Goal: Transaction & Acquisition: Book appointment/travel/reservation

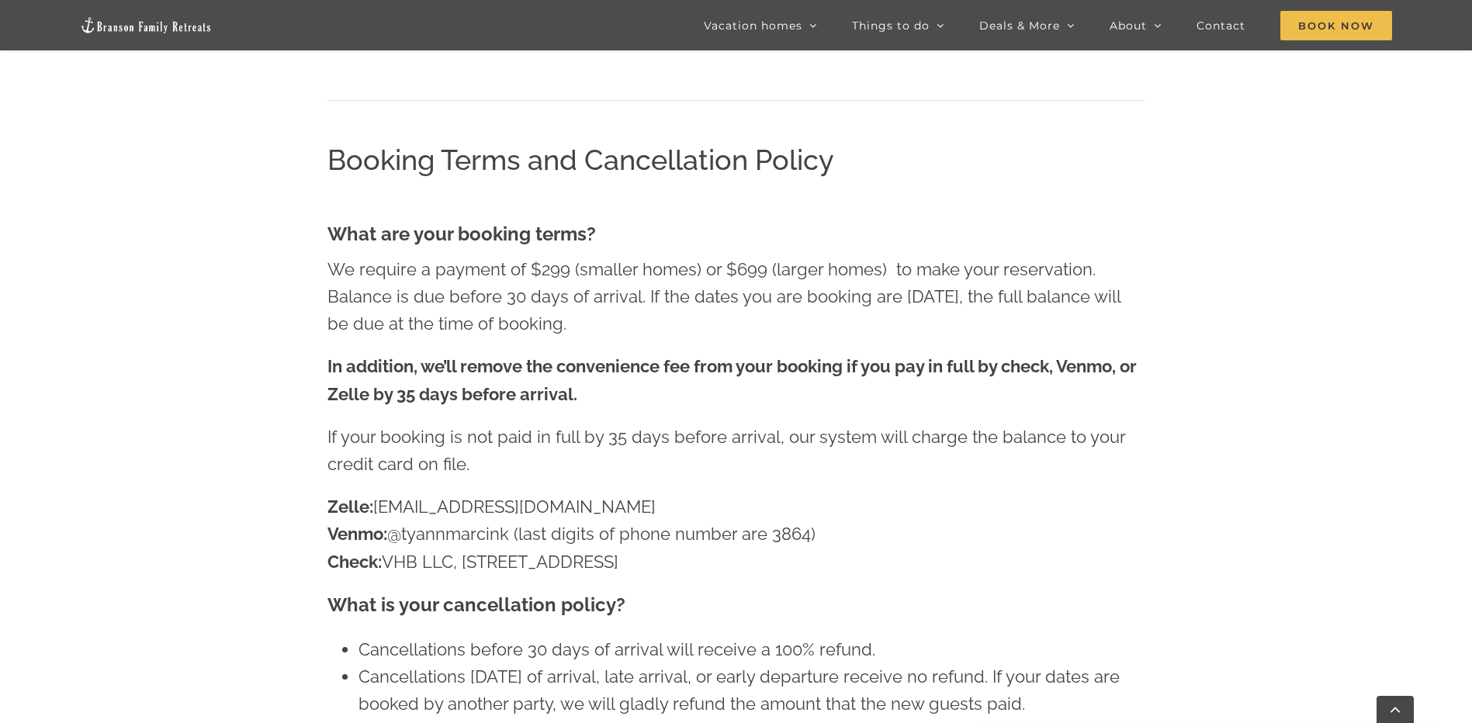
scroll to position [878, 0]
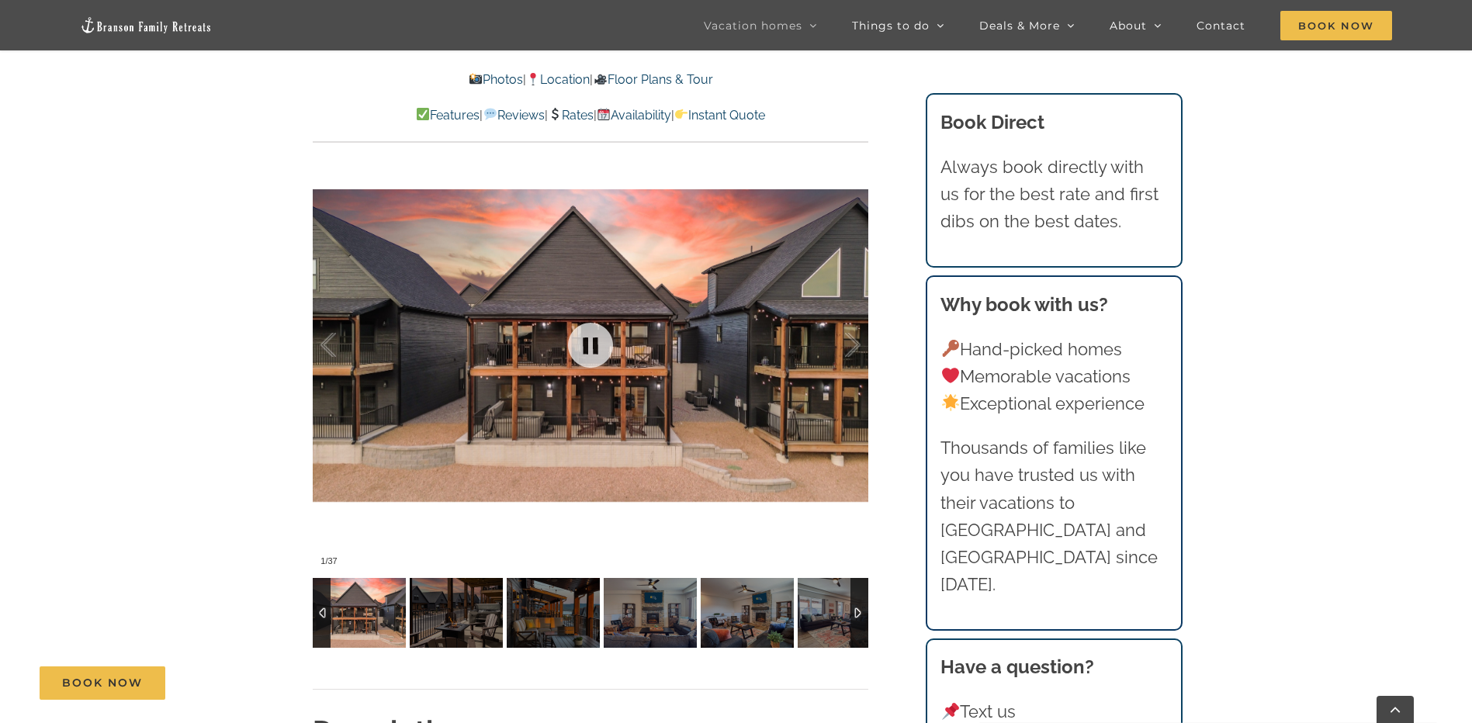
scroll to position [1164, 0]
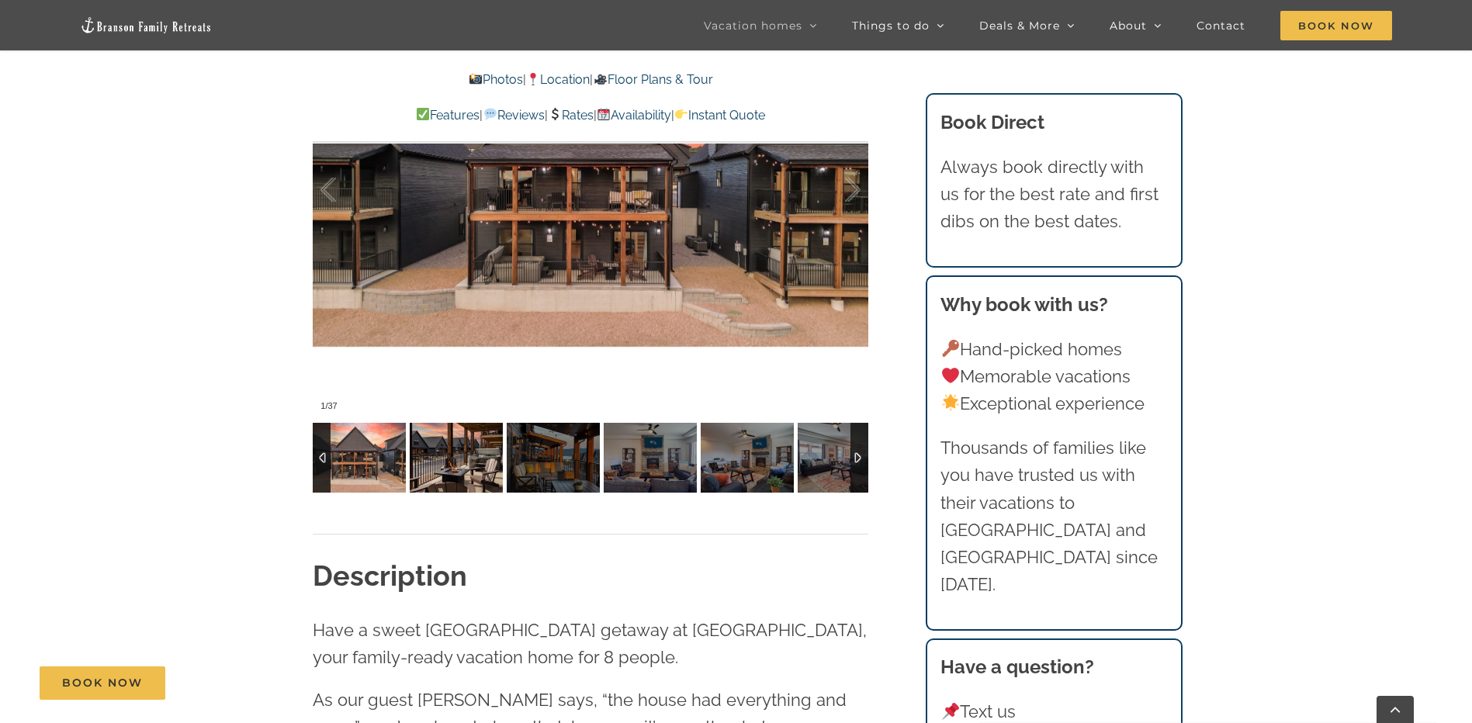
click at [451, 441] on img at bounding box center [456, 458] width 93 height 70
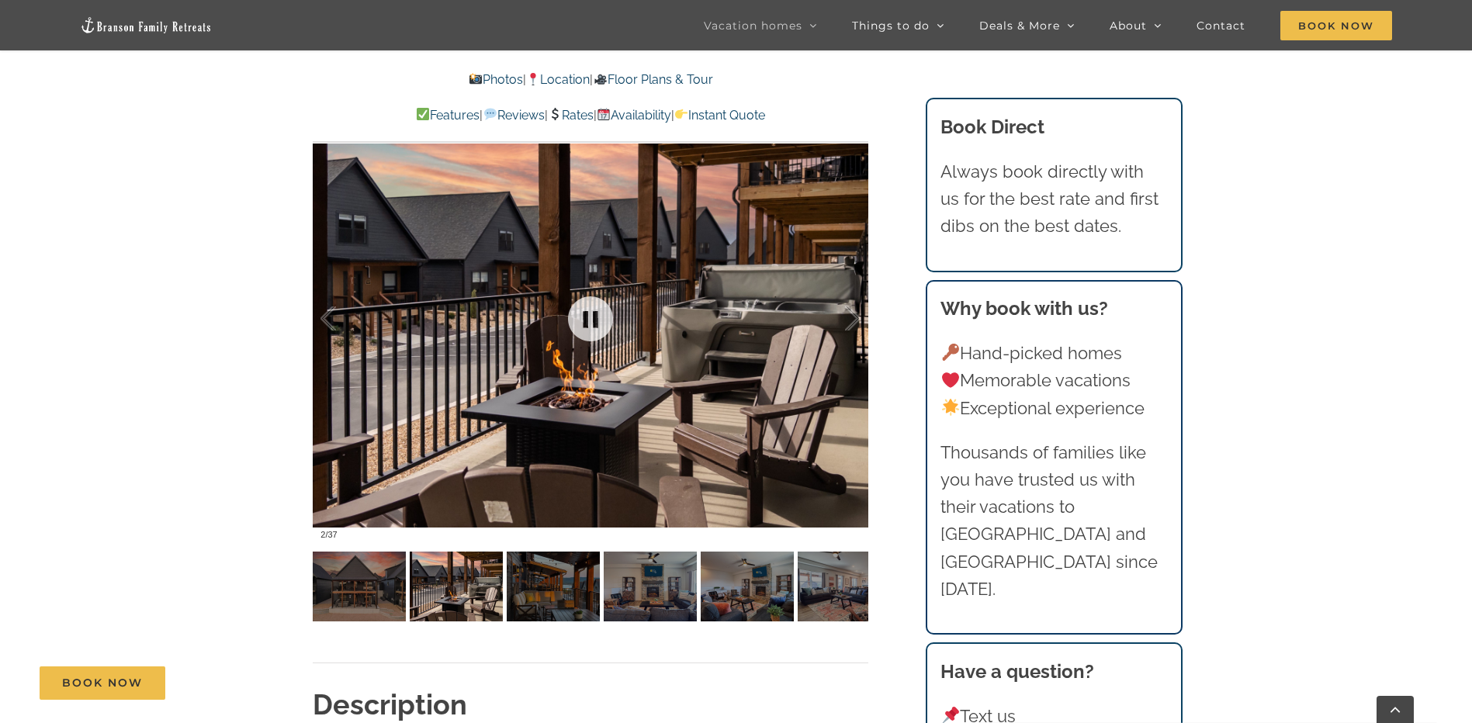
click at [773, 331] on div at bounding box center [591, 319] width 556 height 456
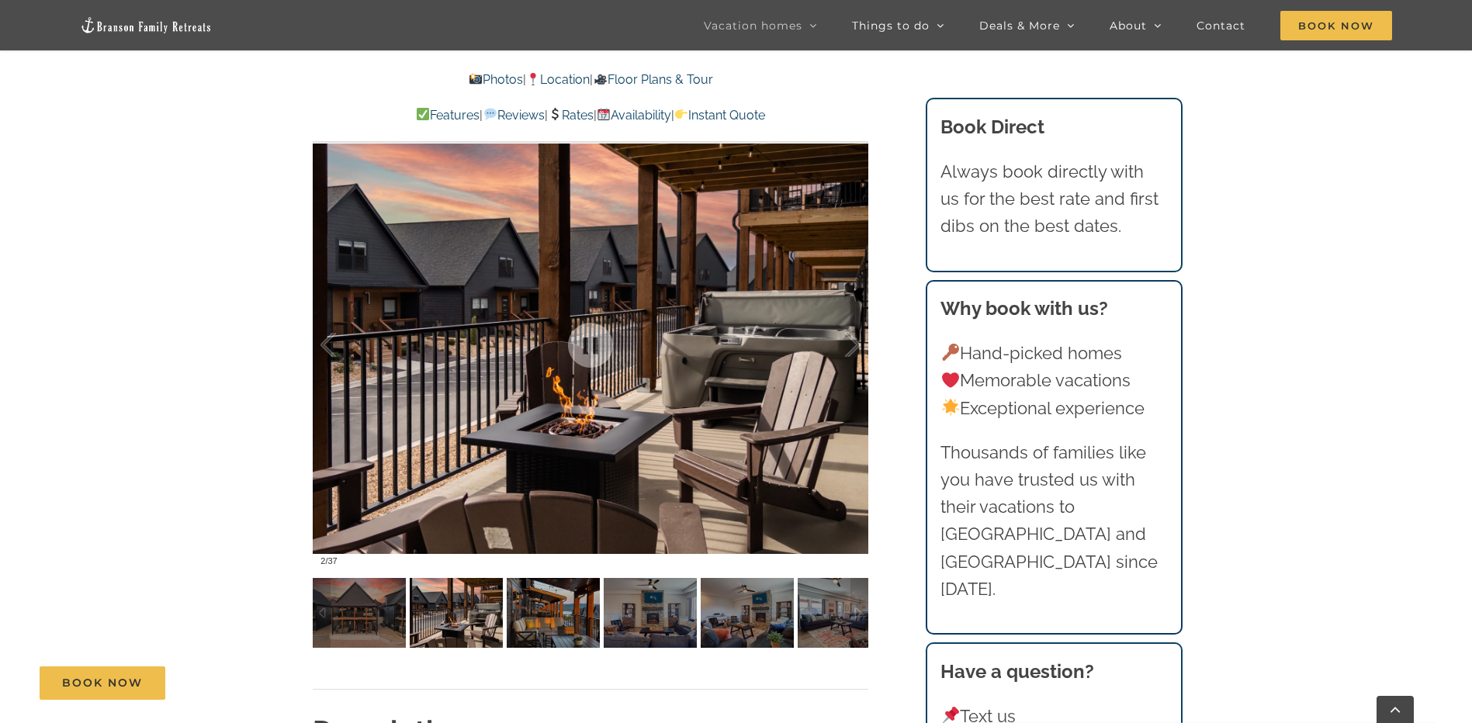
click at [567, 579] on img at bounding box center [553, 613] width 93 height 70
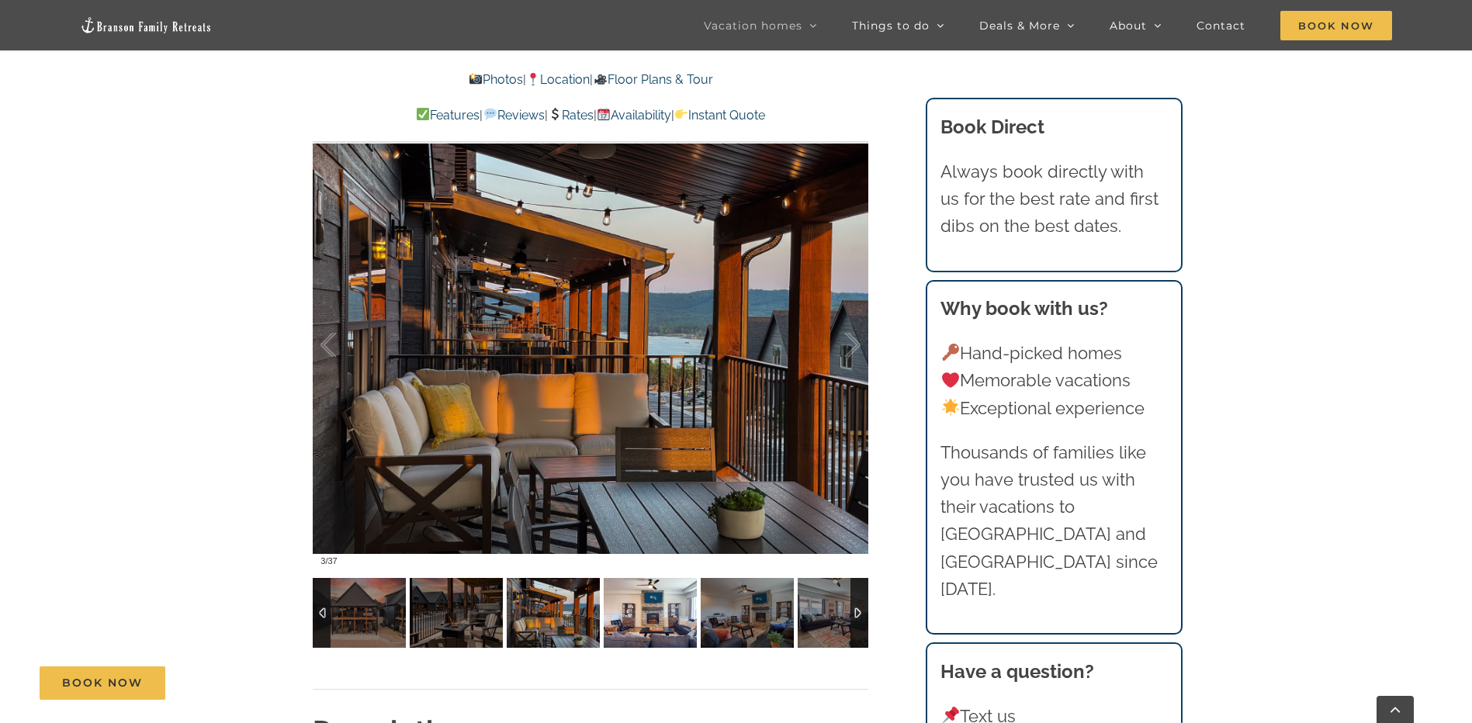
click at [622, 618] on img at bounding box center [650, 613] width 93 height 70
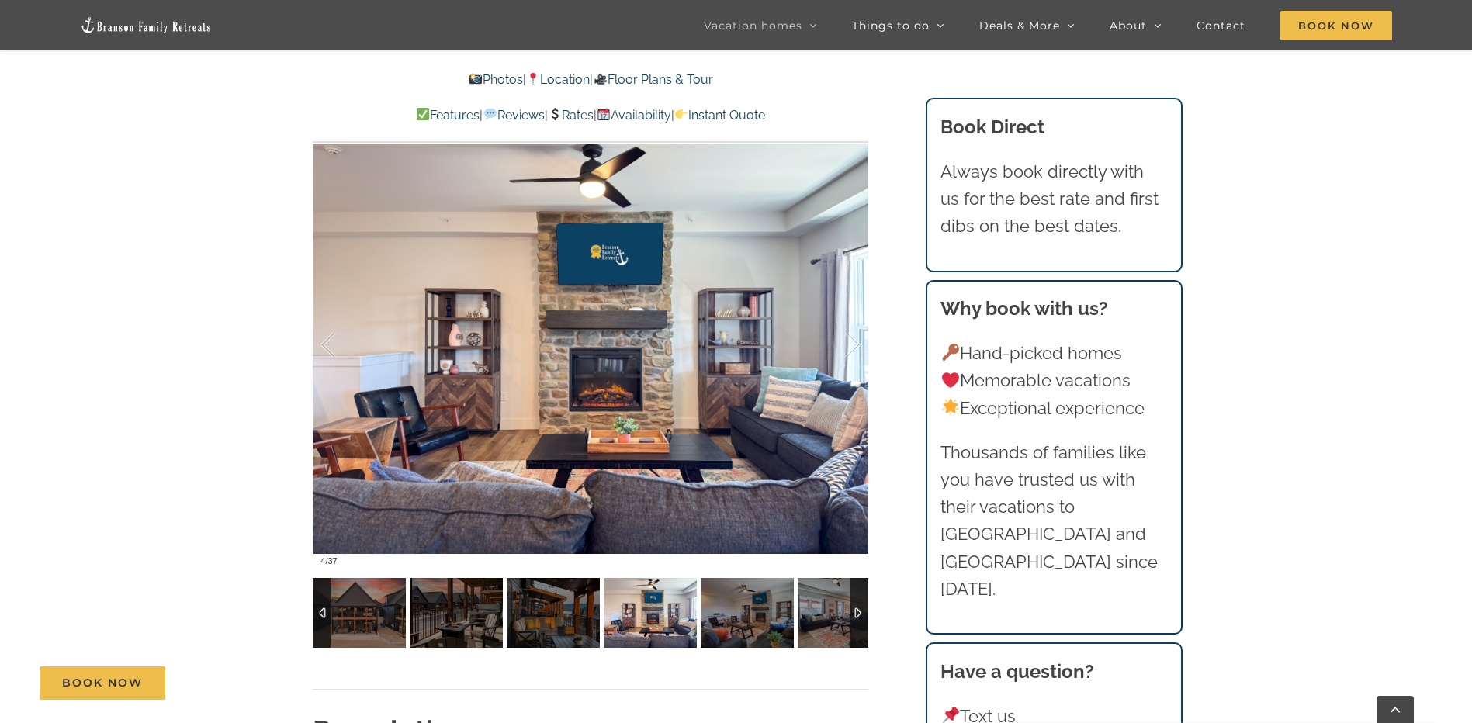
click at [659, 609] on img at bounding box center [650, 613] width 93 height 70
click at [718, 608] on img at bounding box center [747, 613] width 93 height 70
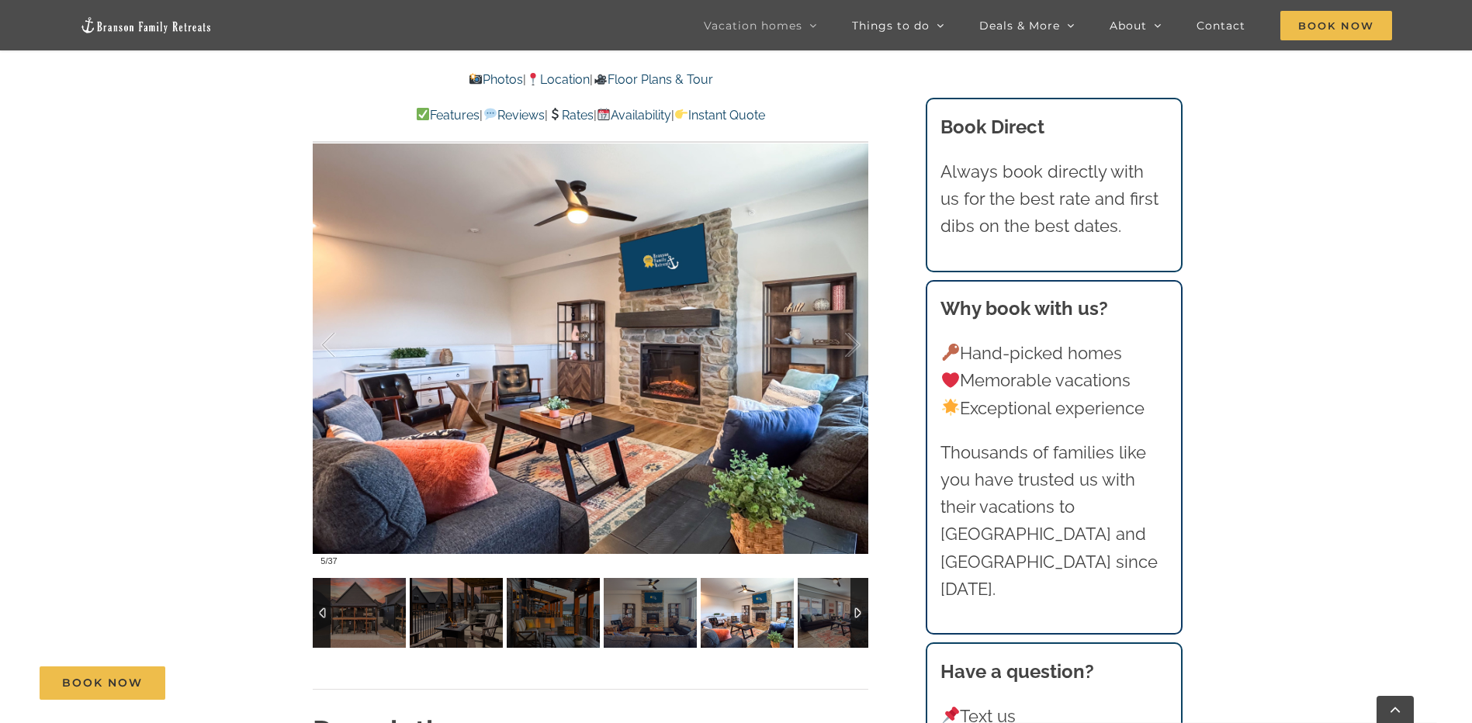
click at [718, 608] on img at bounding box center [747, 613] width 93 height 70
click at [847, 351] on div at bounding box center [837, 345] width 48 height 96
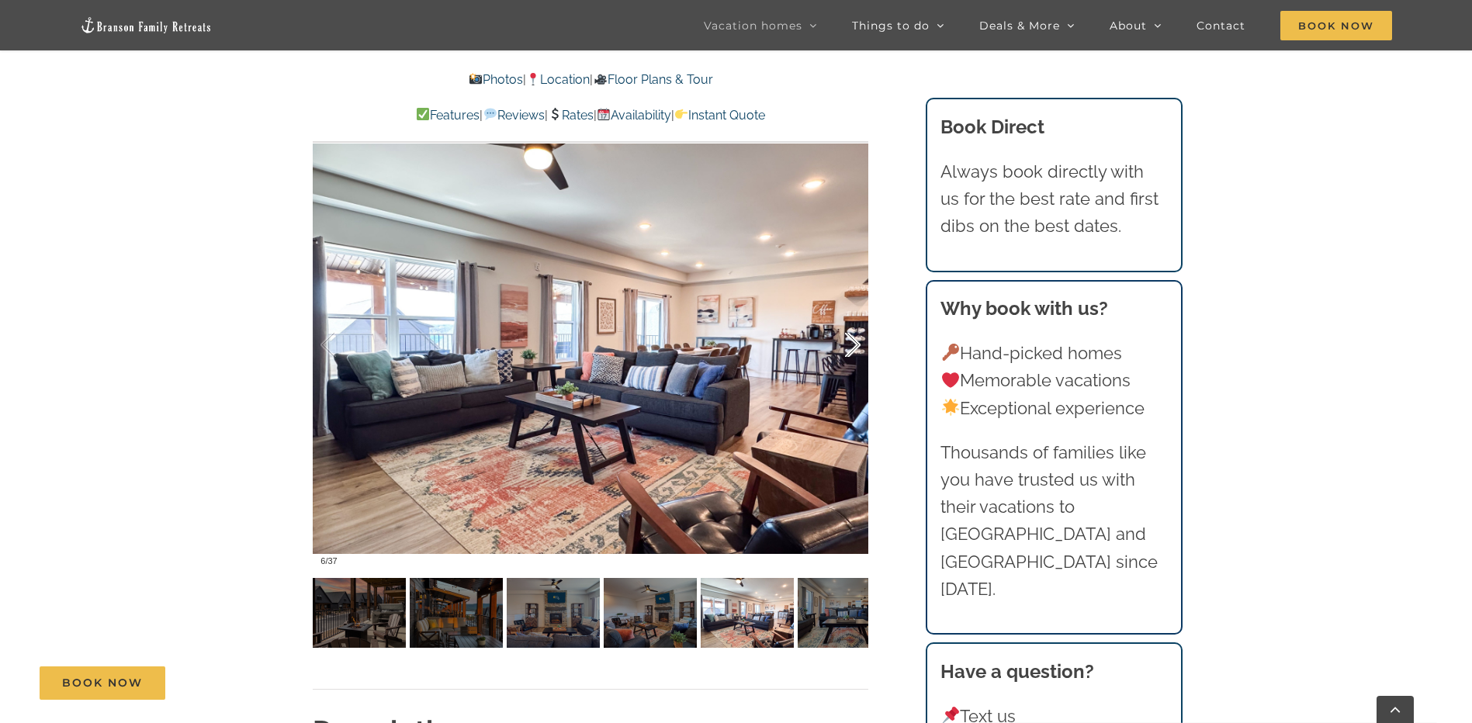
click at [850, 349] on div at bounding box center [837, 345] width 48 height 96
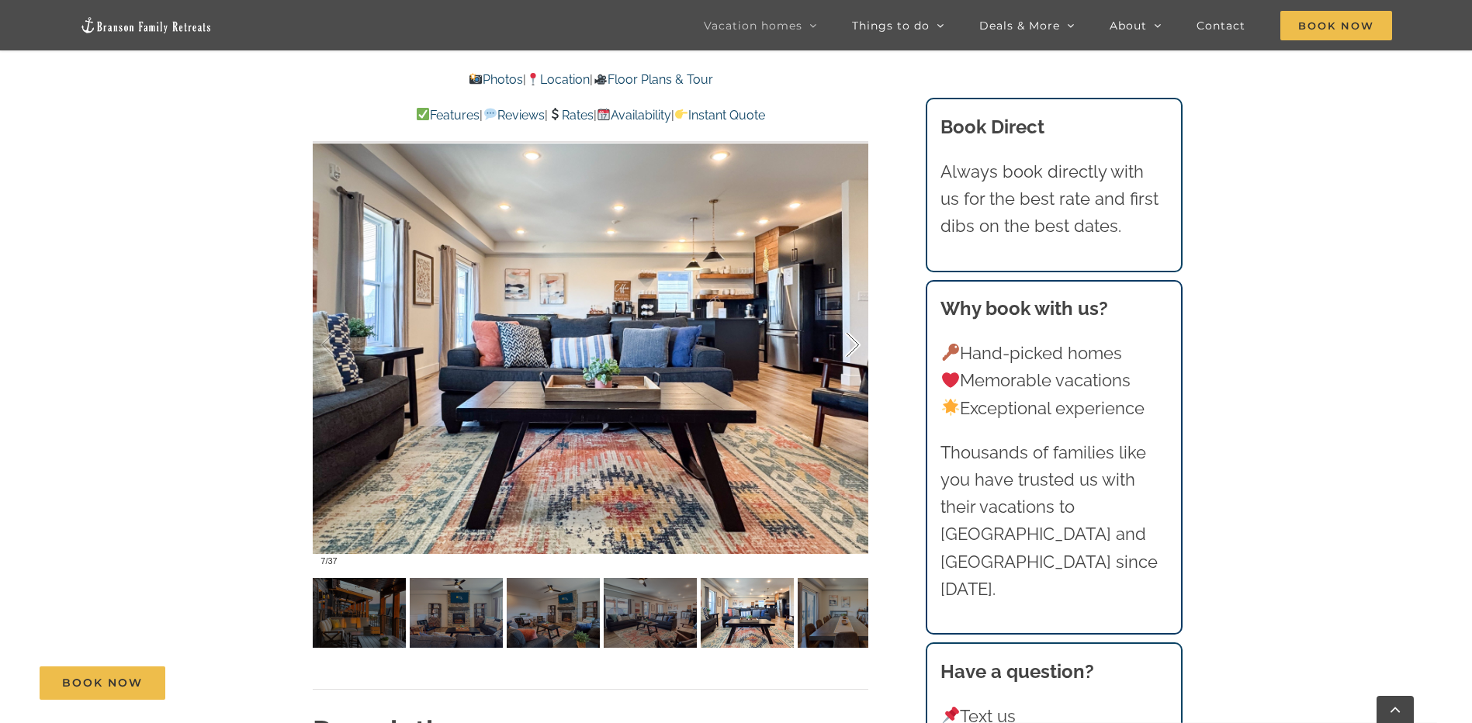
click at [850, 349] on div at bounding box center [837, 345] width 48 height 96
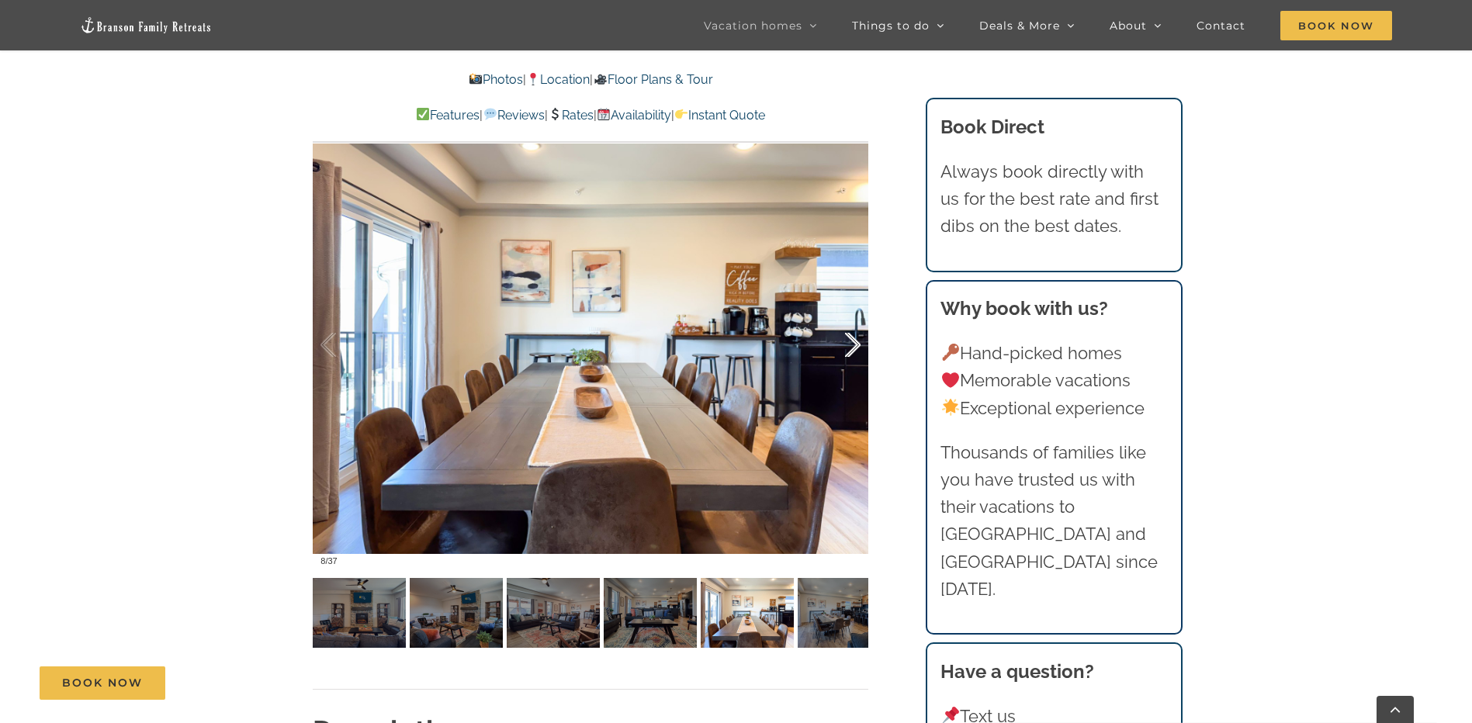
click at [850, 347] on div at bounding box center [837, 345] width 48 height 96
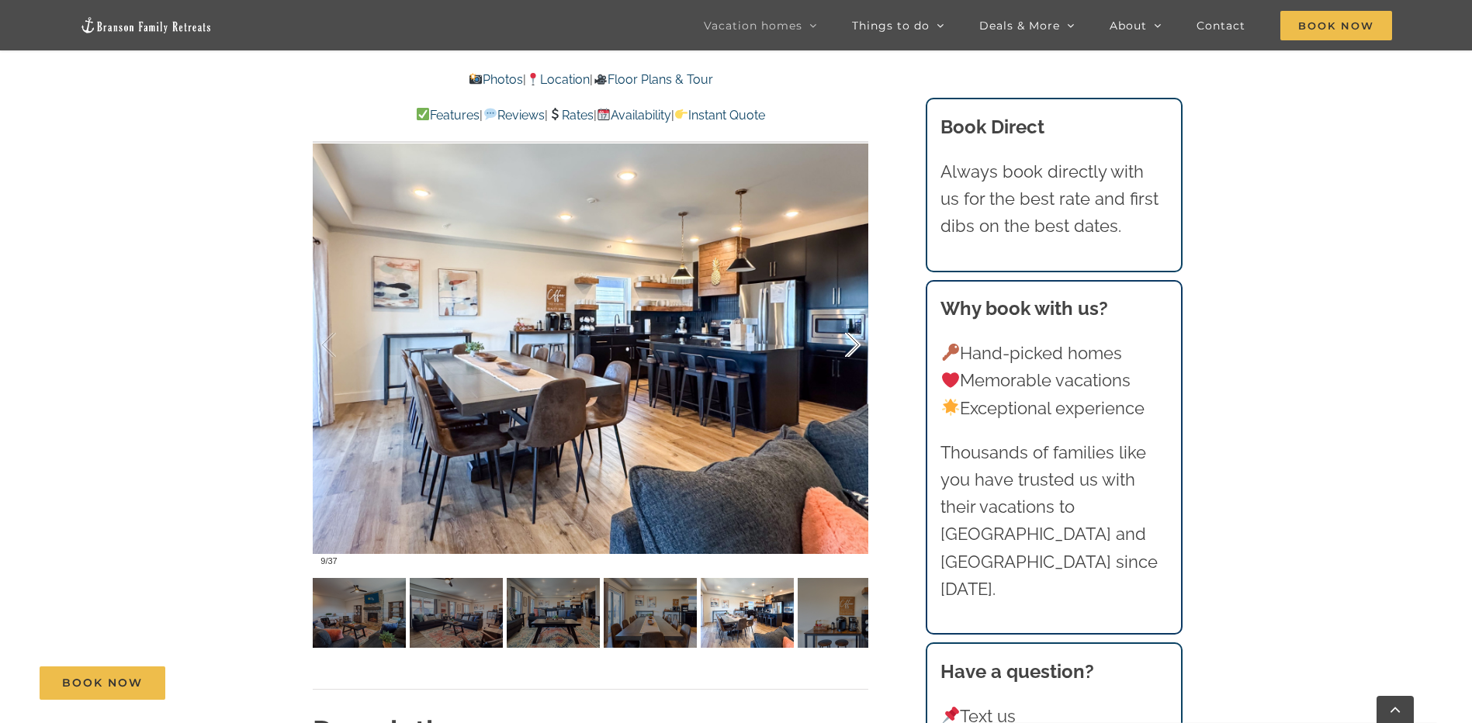
click at [850, 346] on div at bounding box center [837, 345] width 48 height 96
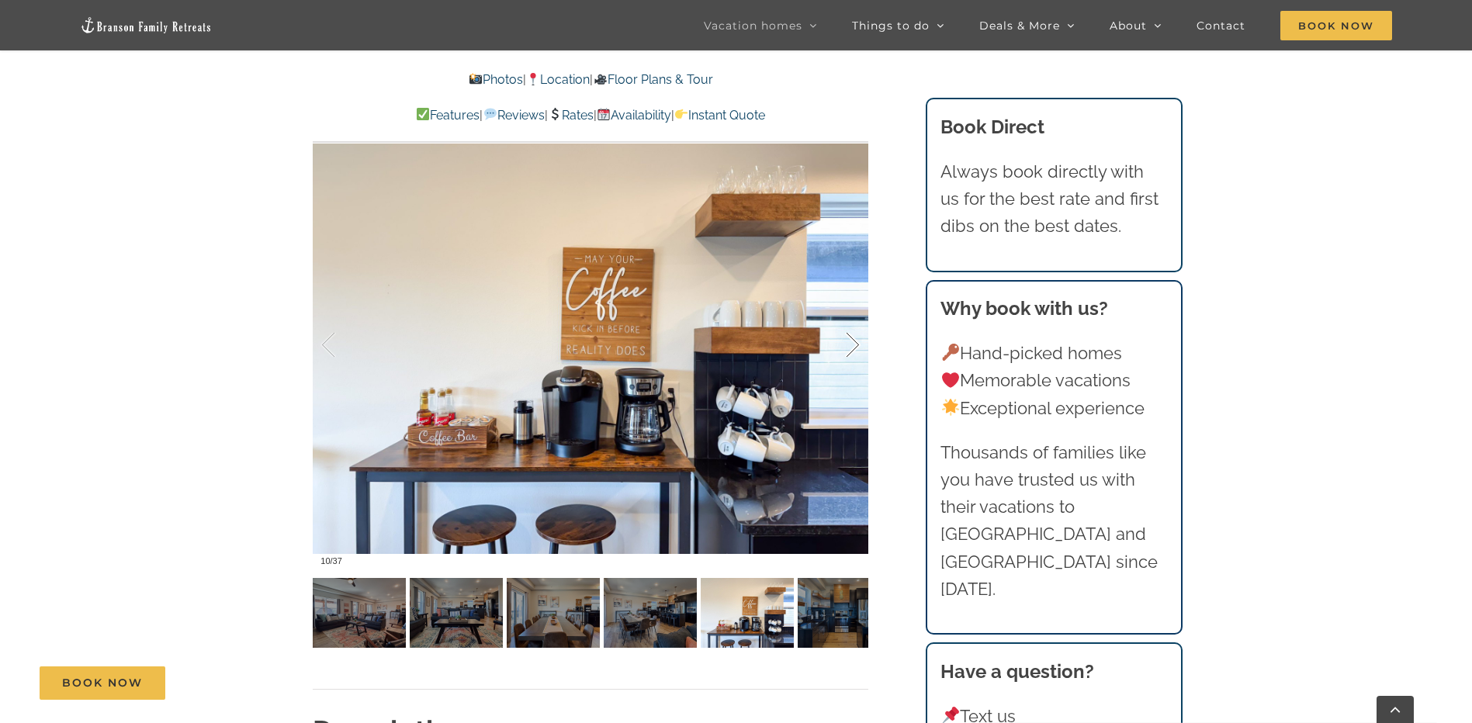
click at [849, 345] on div at bounding box center [837, 345] width 48 height 96
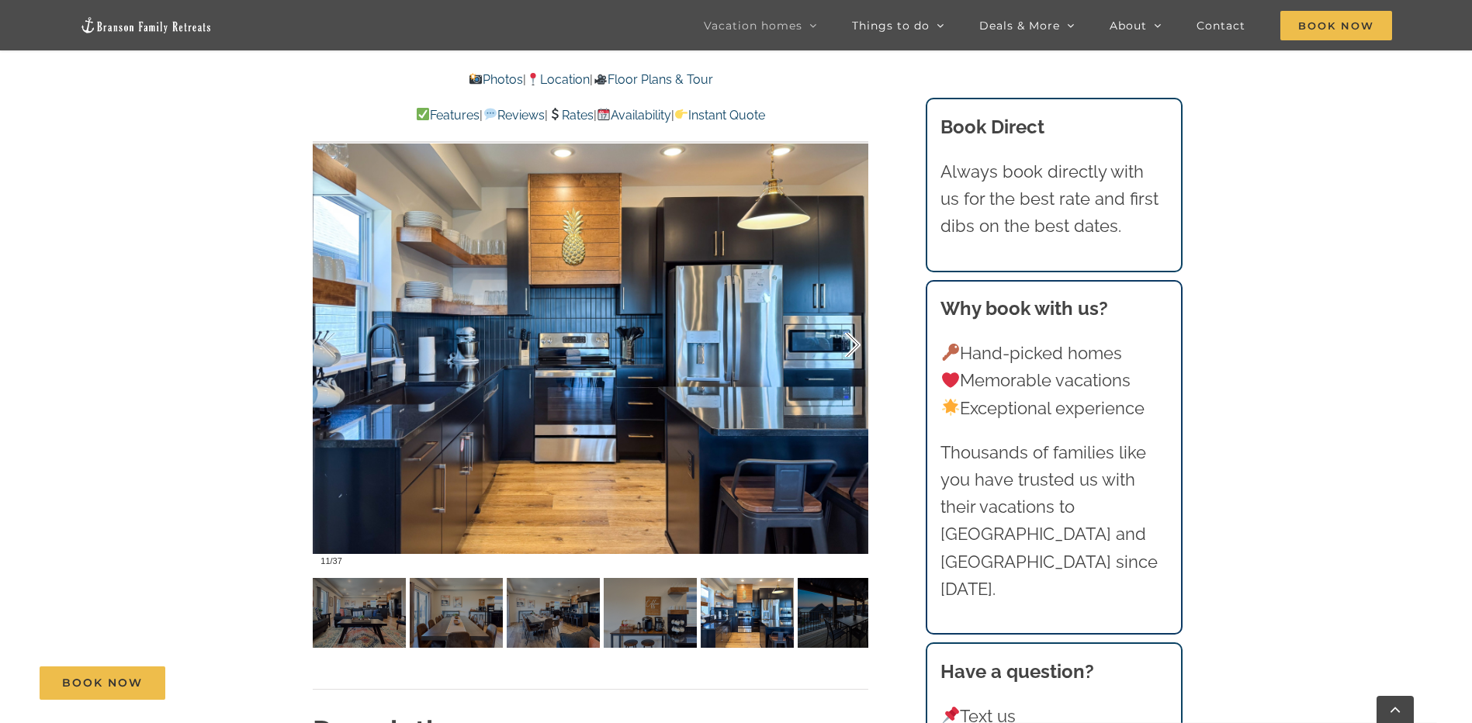
click at [848, 341] on div at bounding box center [837, 345] width 48 height 96
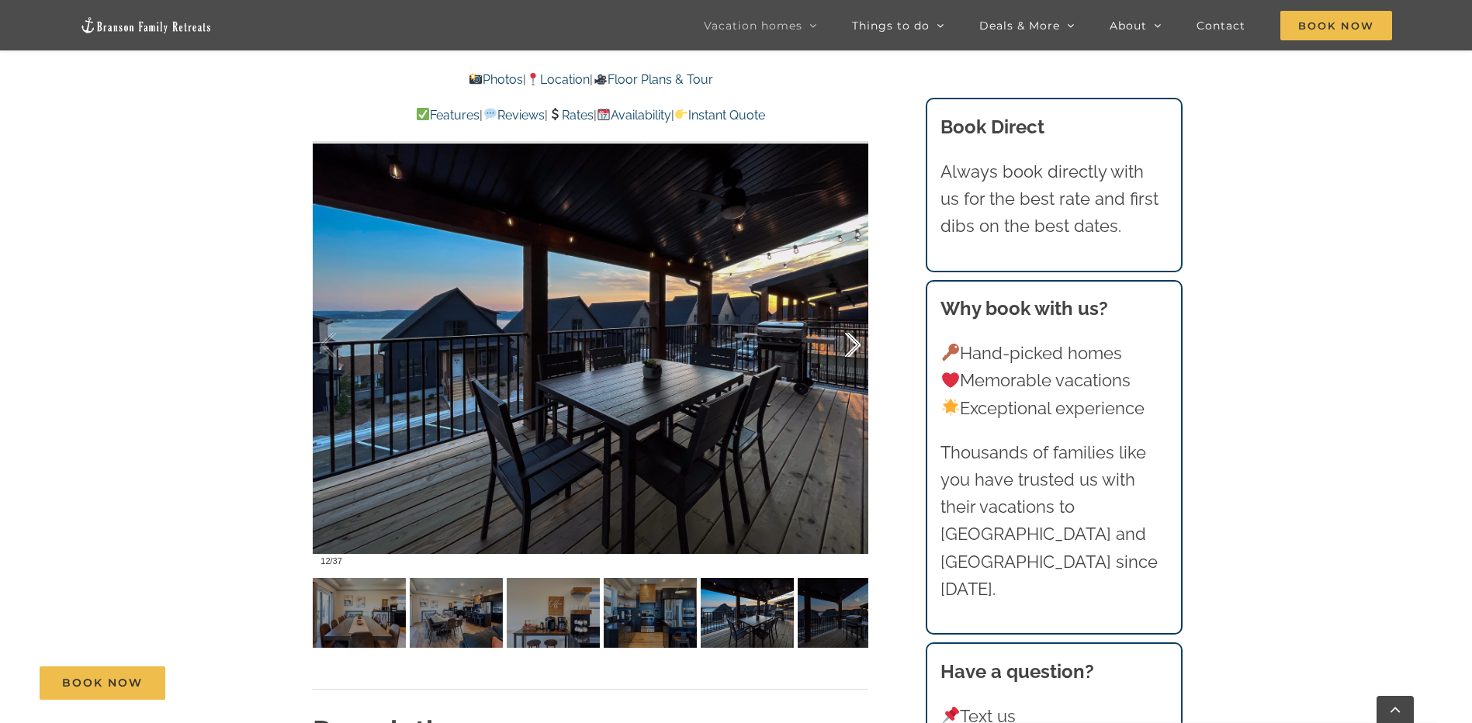
click at [848, 341] on div at bounding box center [837, 345] width 48 height 96
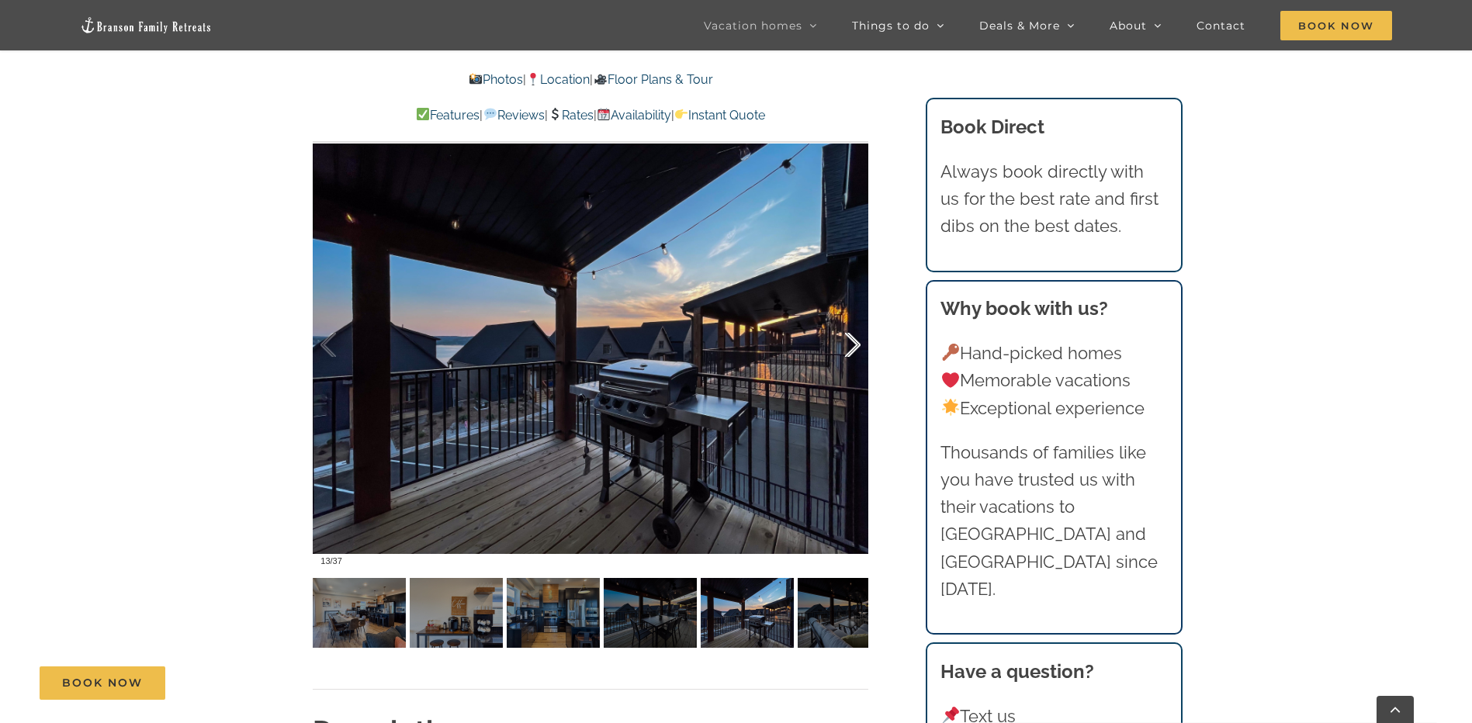
click at [848, 341] on div at bounding box center [837, 345] width 48 height 96
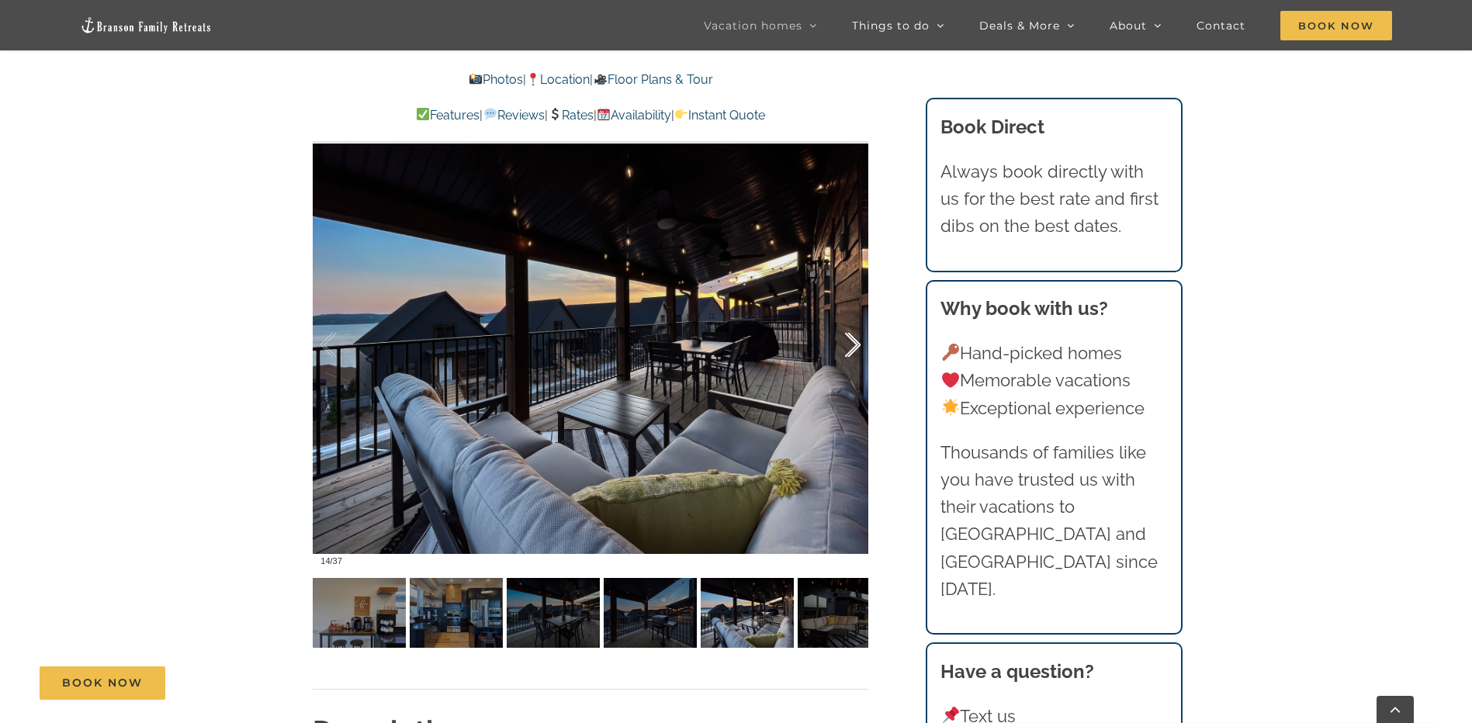
click at [848, 341] on div at bounding box center [837, 345] width 48 height 96
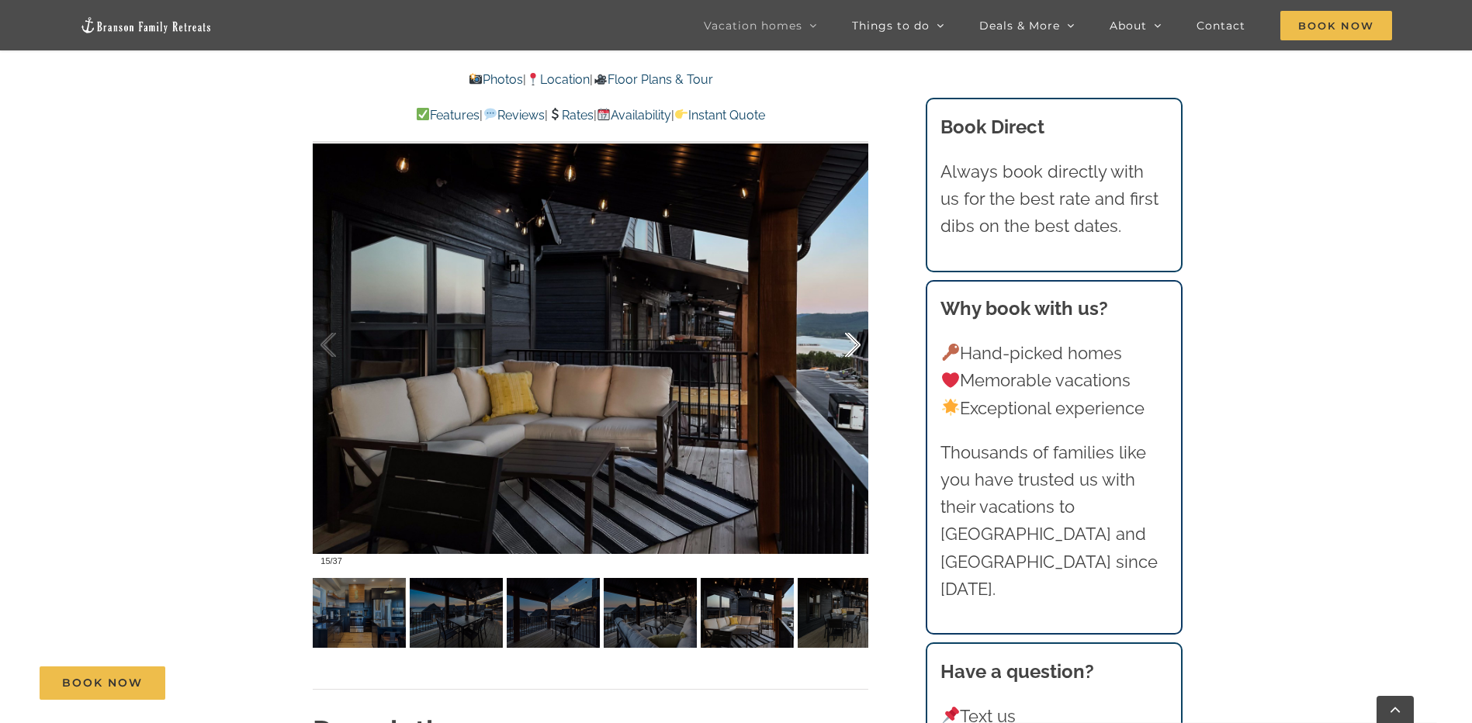
click at [848, 341] on div at bounding box center [837, 345] width 48 height 96
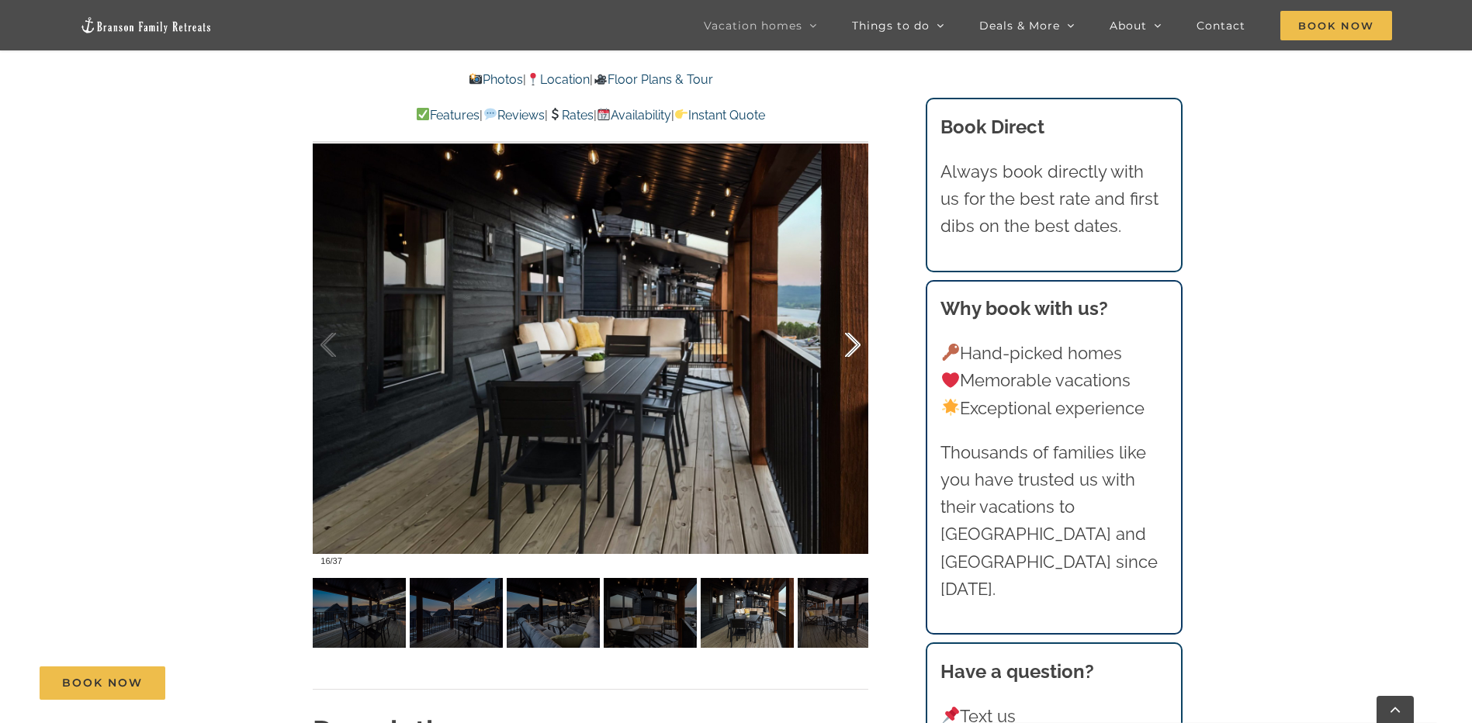
click at [848, 341] on div at bounding box center [837, 345] width 48 height 96
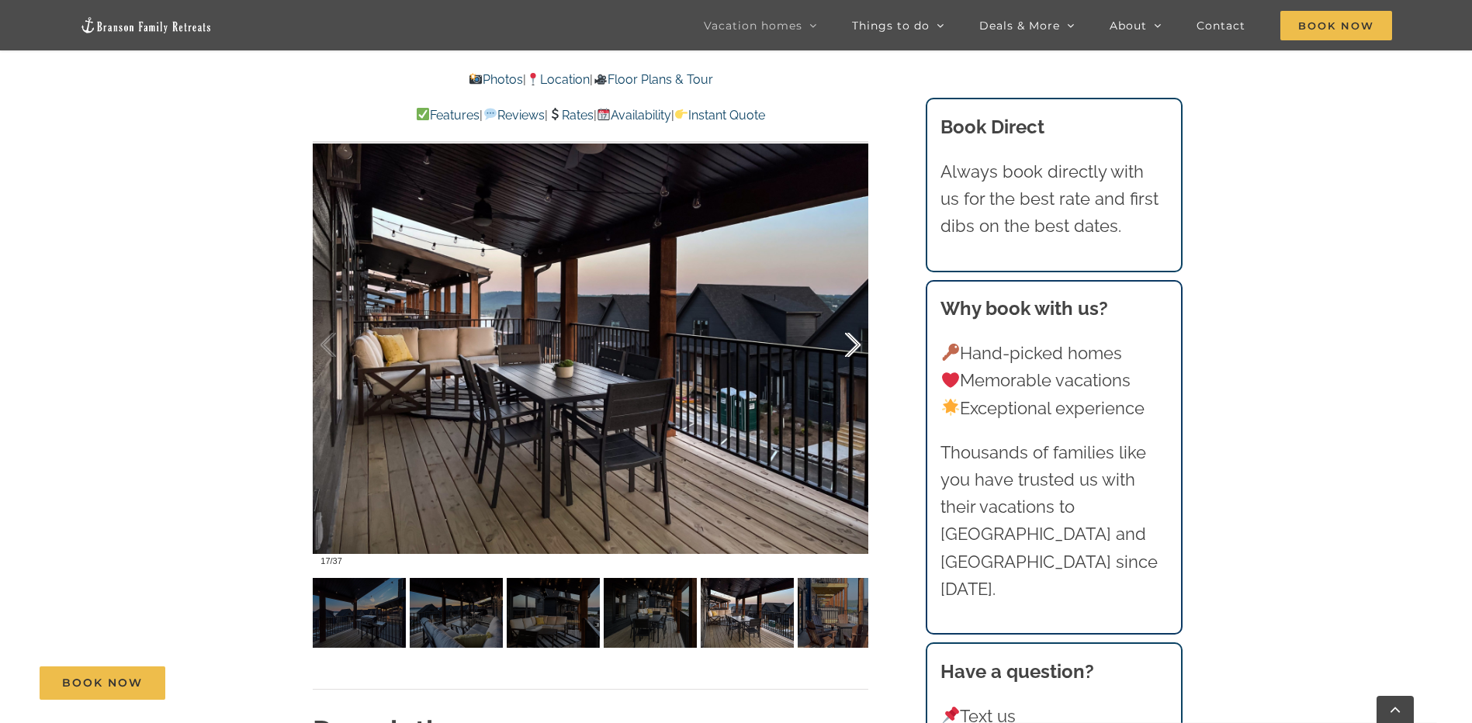
click at [848, 341] on div at bounding box center [837, 345] width 48 height 96
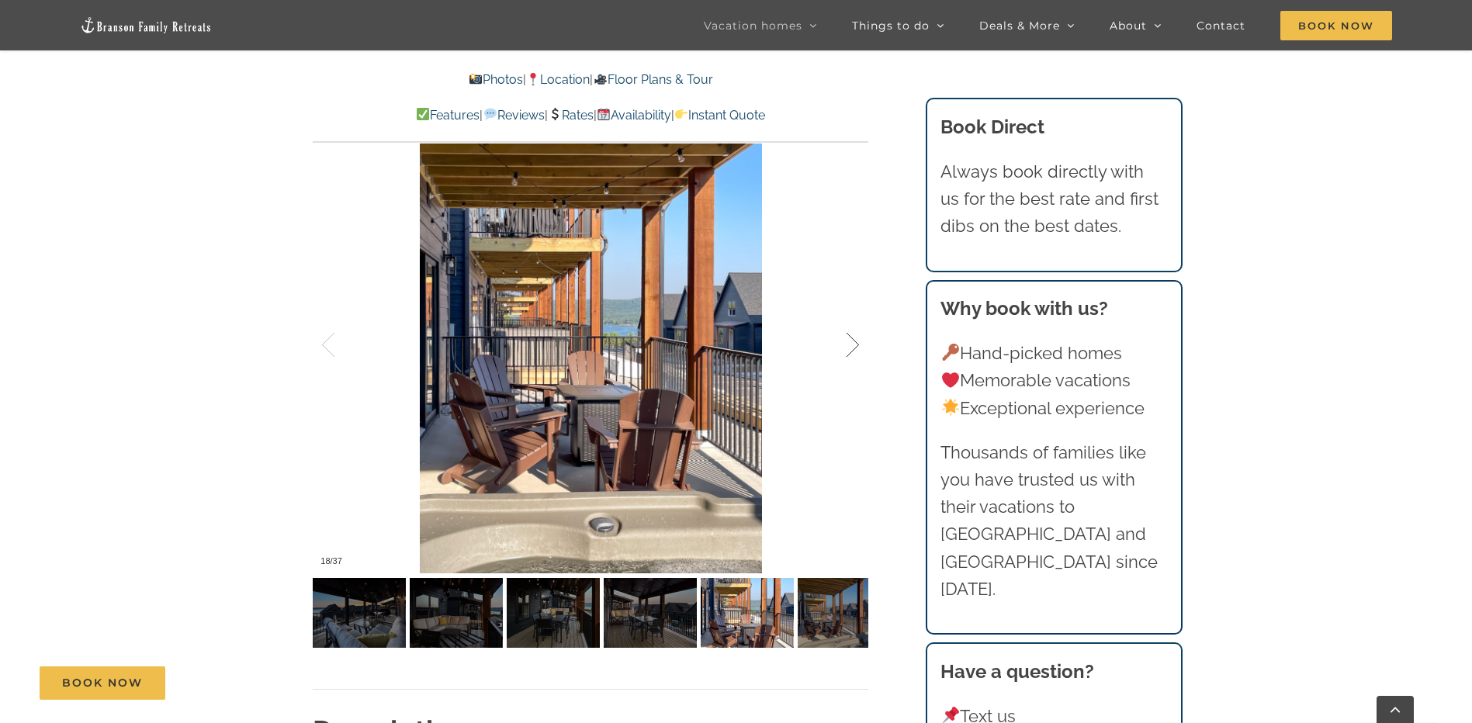
click at [848, 341] on div at bounding box center [837, 345] width 48 height 96
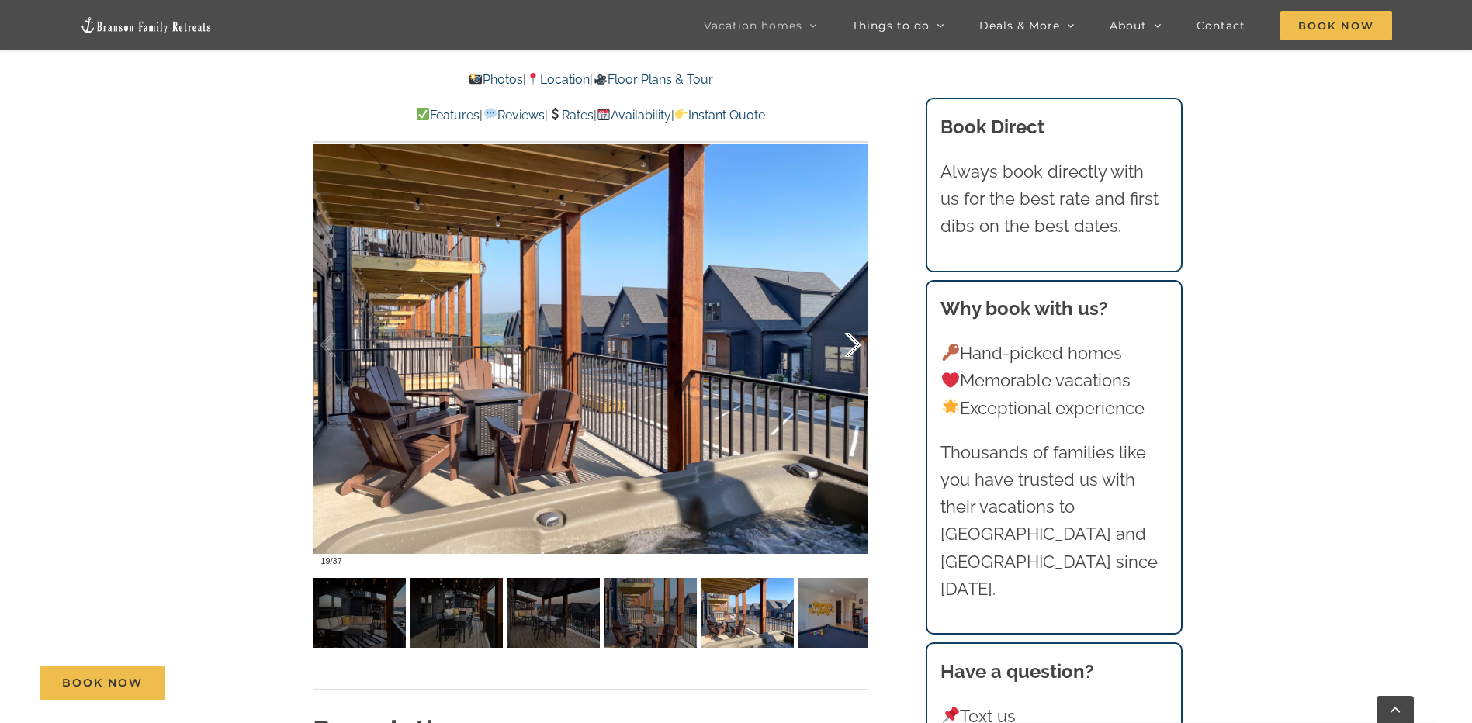
click at [848, 341] on div at bounding box center [837, 345] width 48 height 96
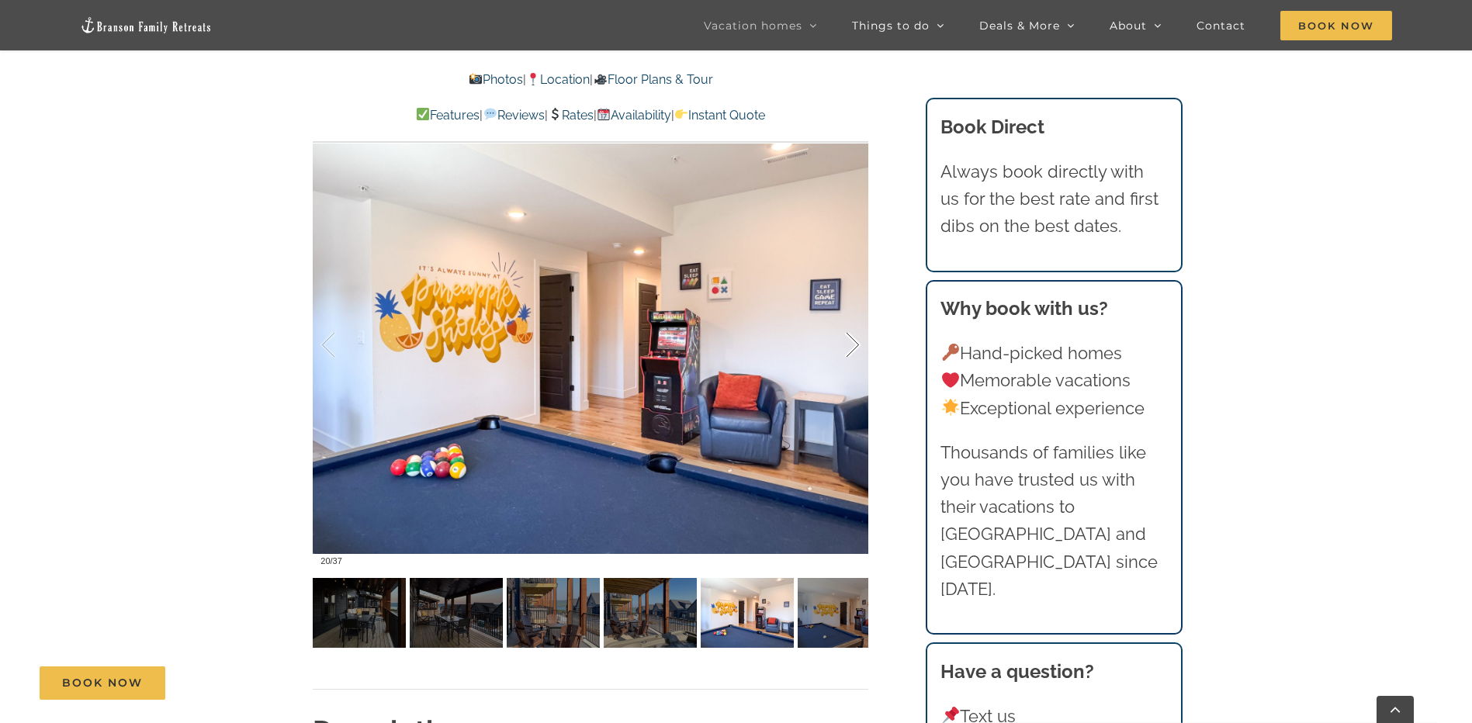
click at [848, 341] on div at bounding box center [837, 345] width 48 height 96
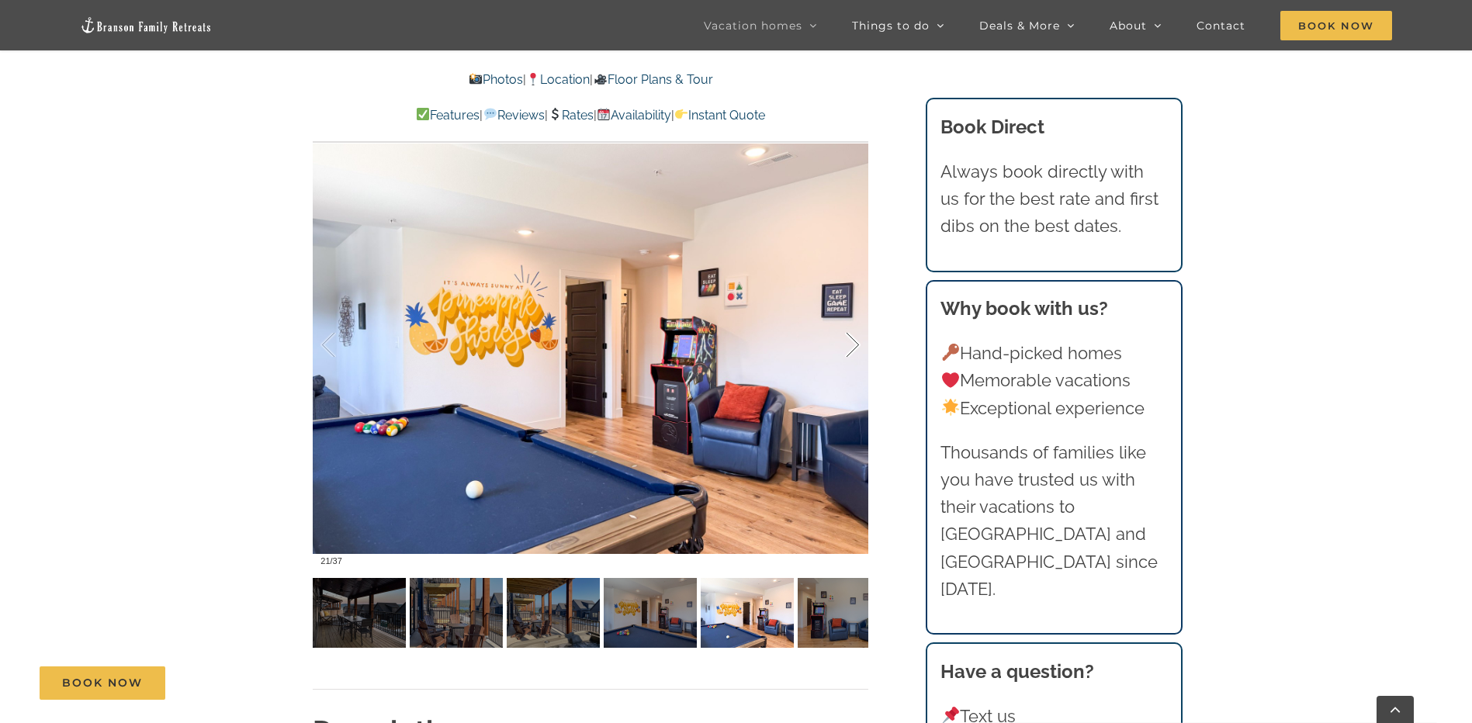
click at [848, 341] on div at bounding box center [837, 345] width 48 height 96
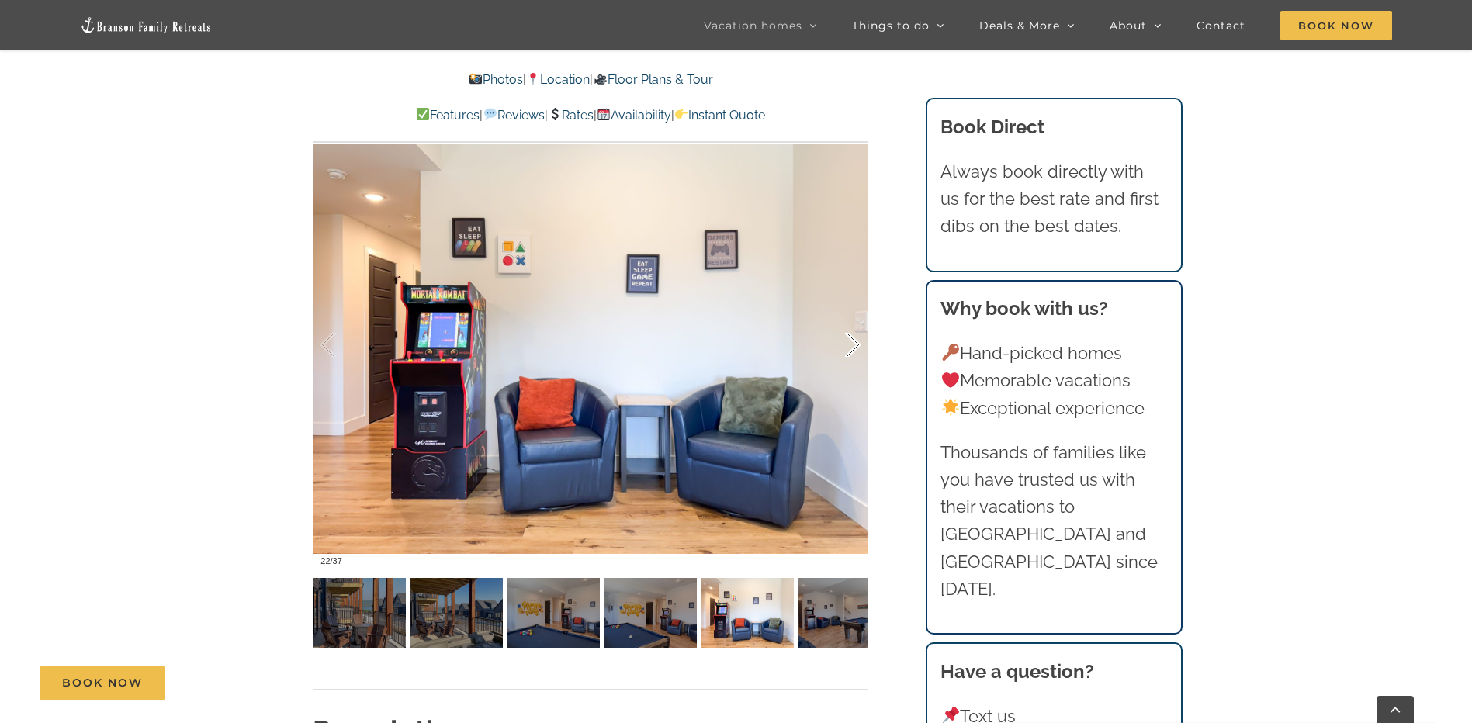
click at [848, 341] on div at bounding box center [837, 345] width 48 height 96
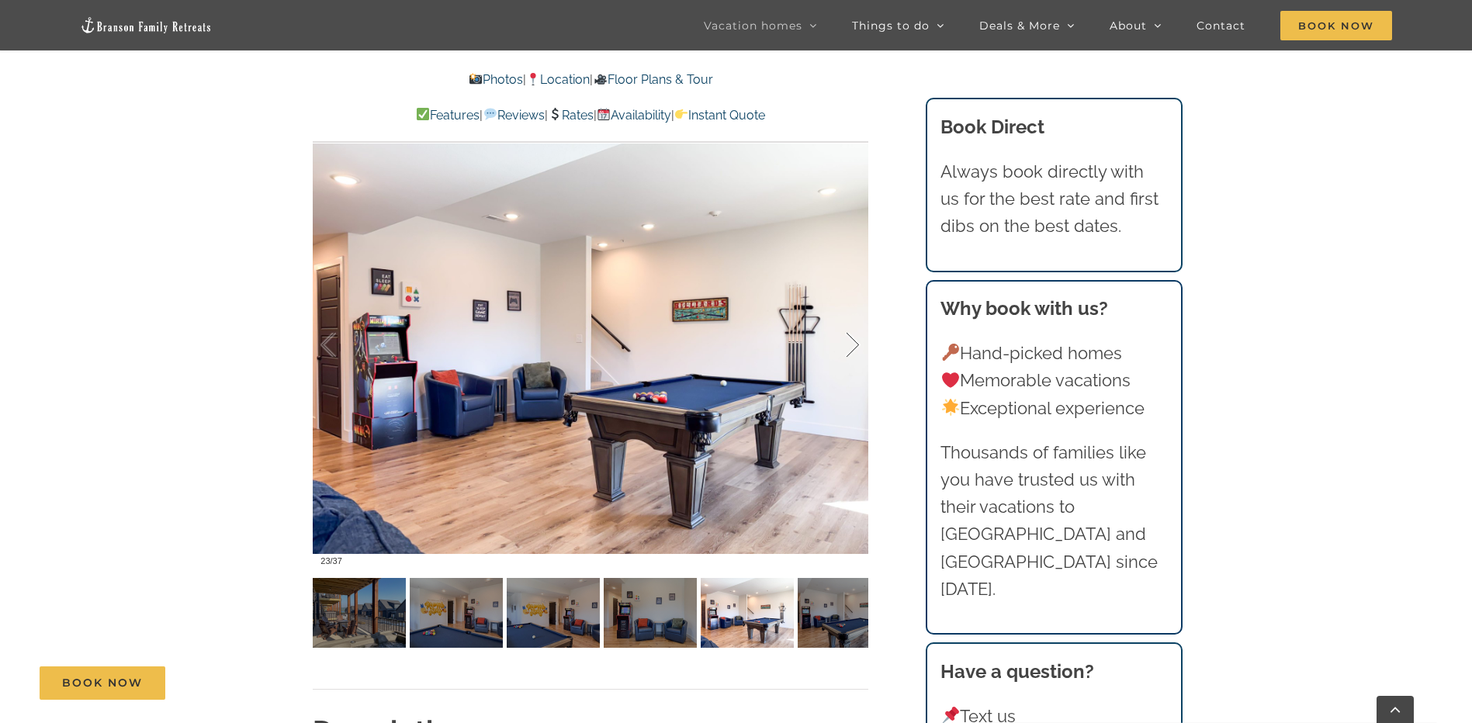
click at [848, 341] on div at bounding box center [837, 345] width 48 height 96
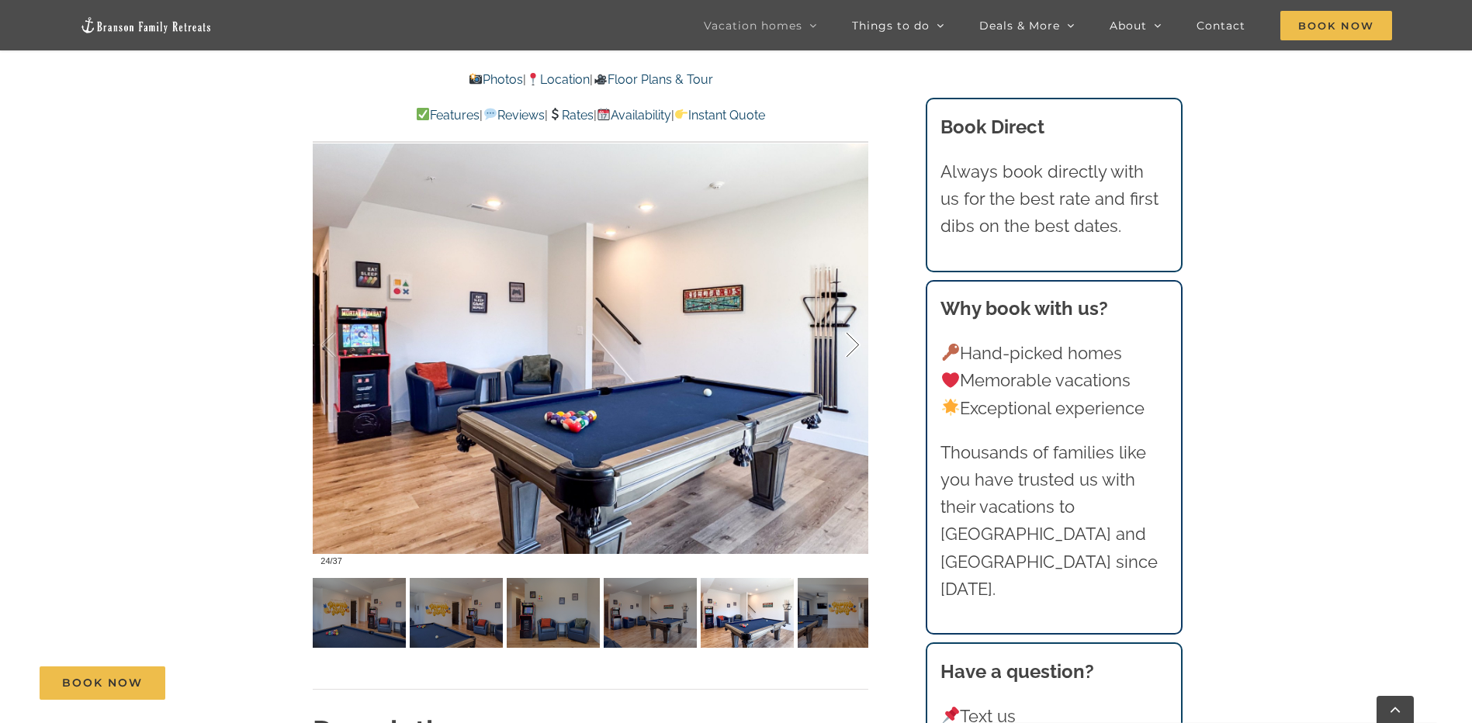
click at [847, 340] on div at bounding box center [837, 345] width 48 height 96
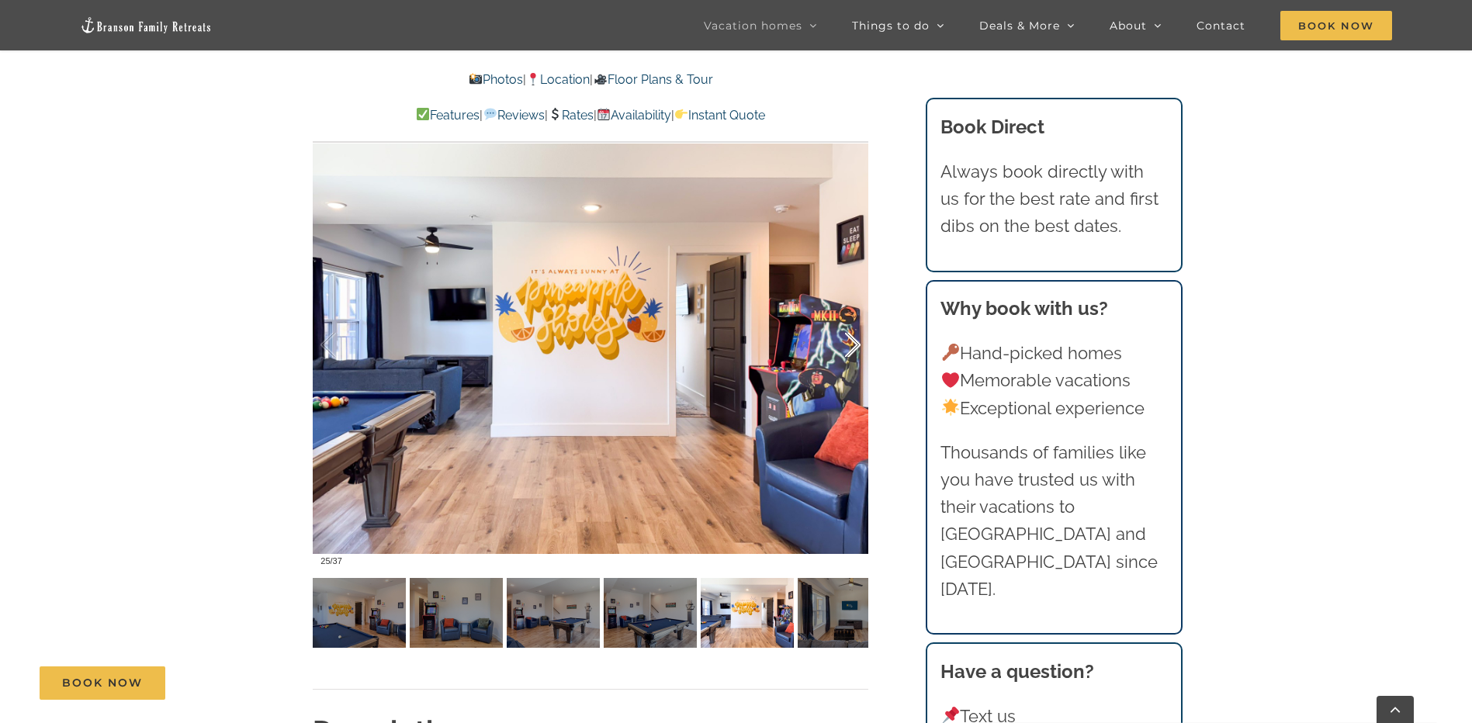
click at [847, 340] on div at bounding box center [837, 345] width 48 height 96
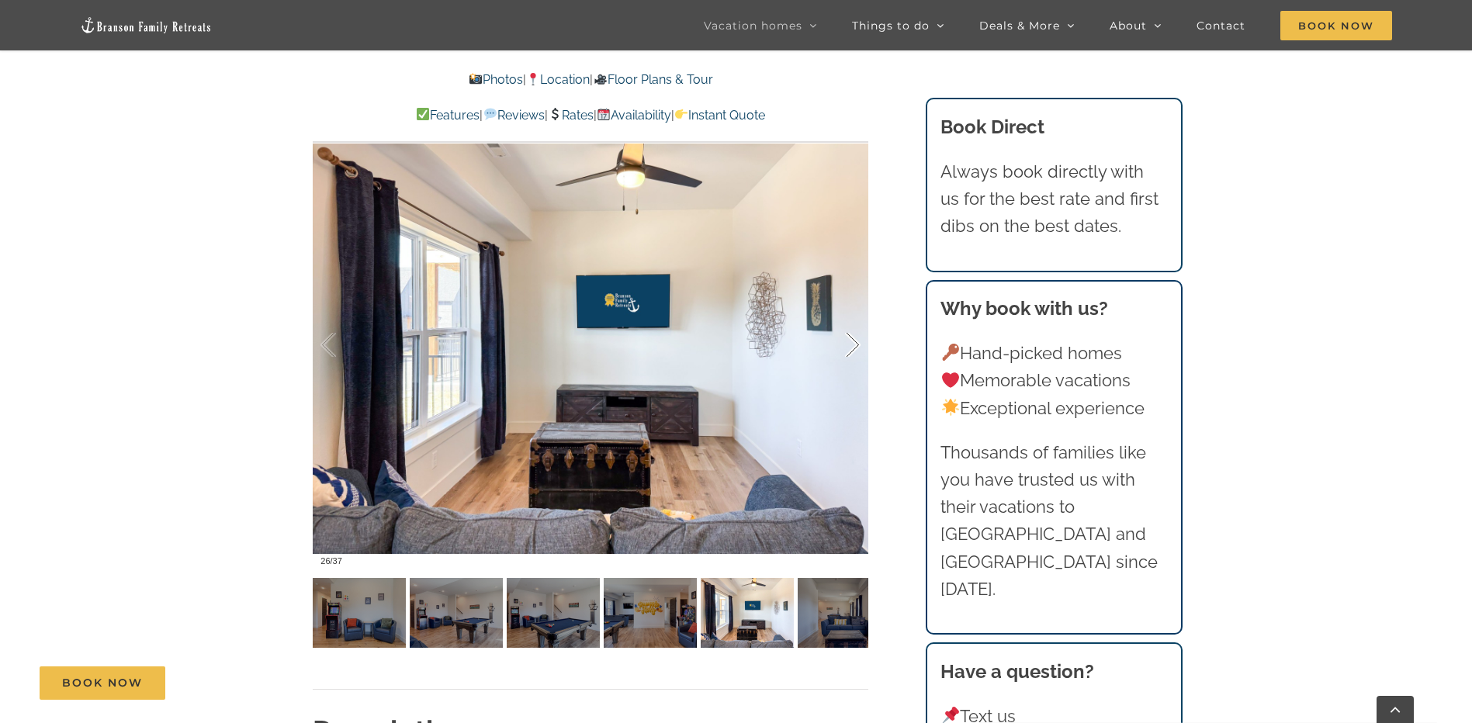
click at [847, 339] on div at bounding box center [837, 345] width 48 height 96
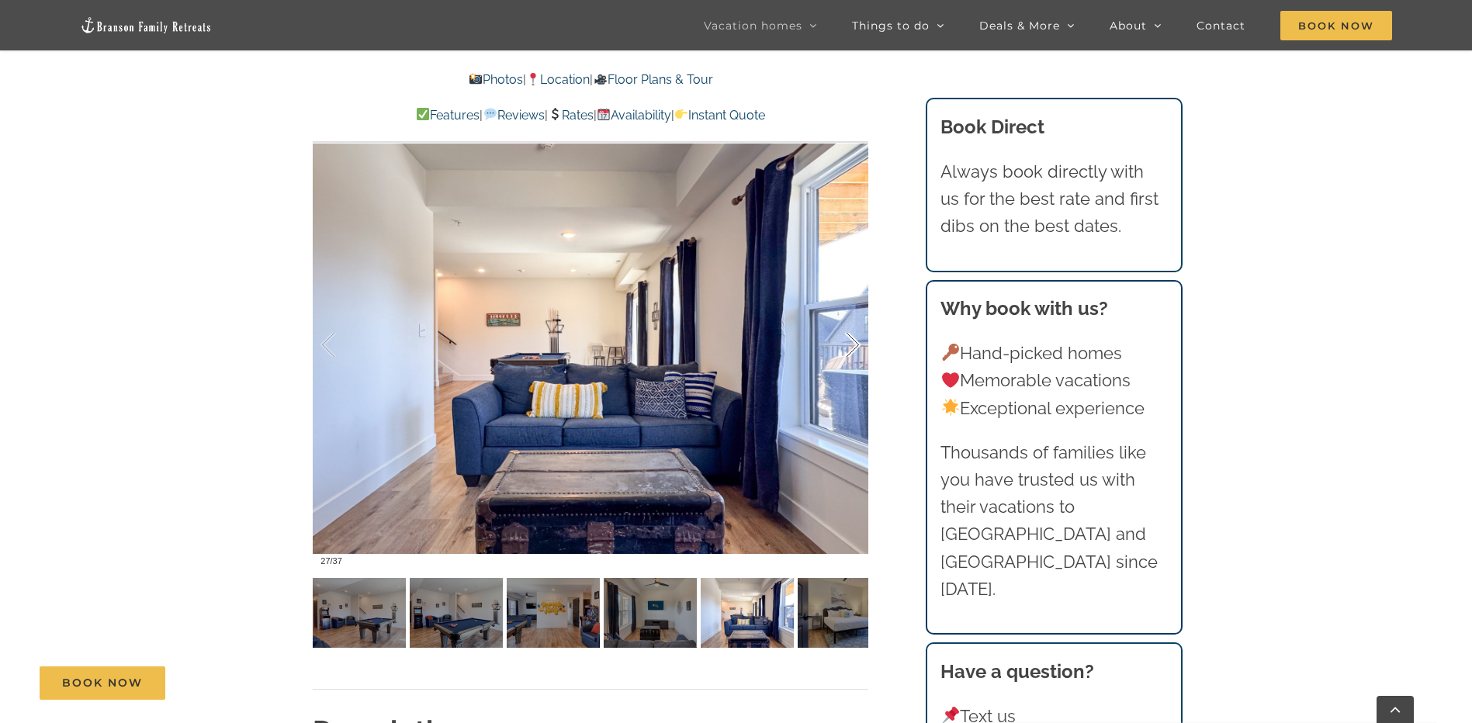
click at [847, 339] on div at bounding box center [837, 345] width 48 height 96
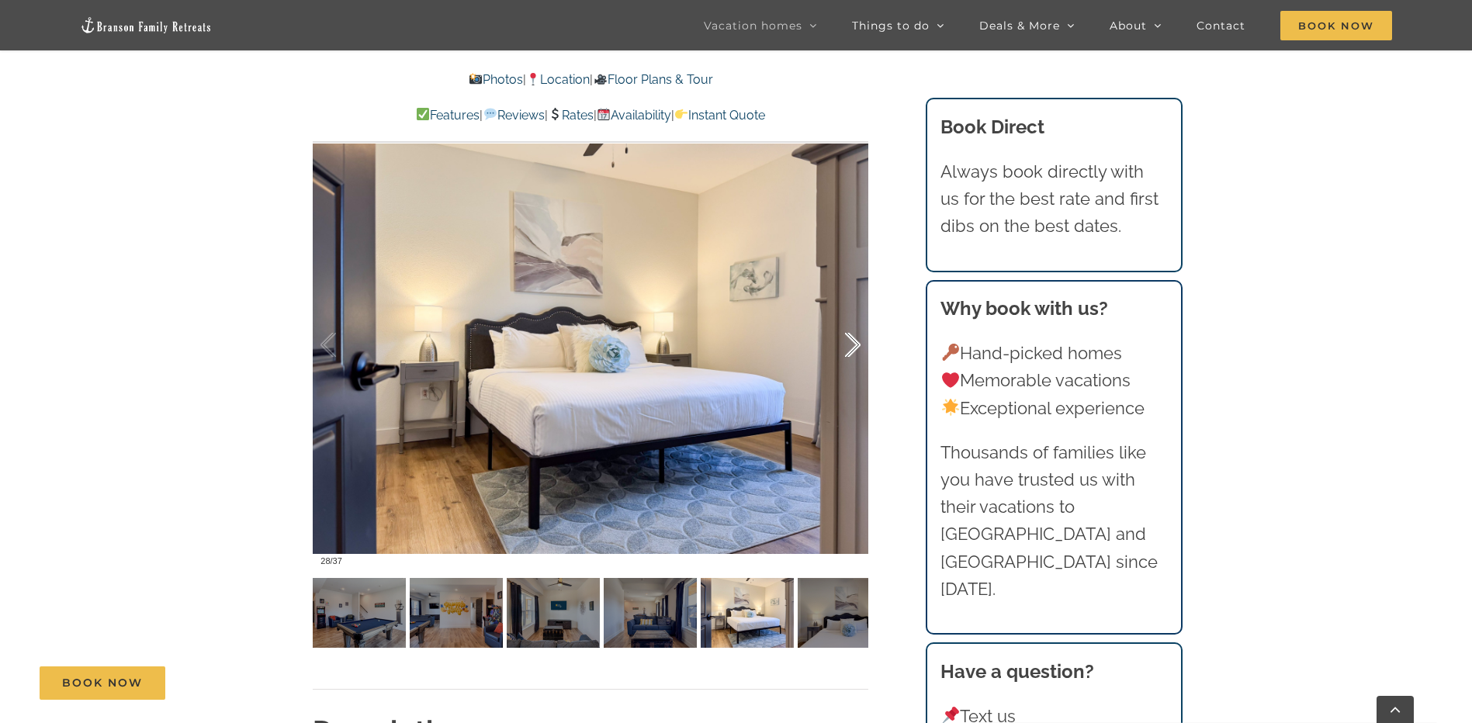
click at [846, 339] on div at bounding box center [837, 345] width 48 height 96
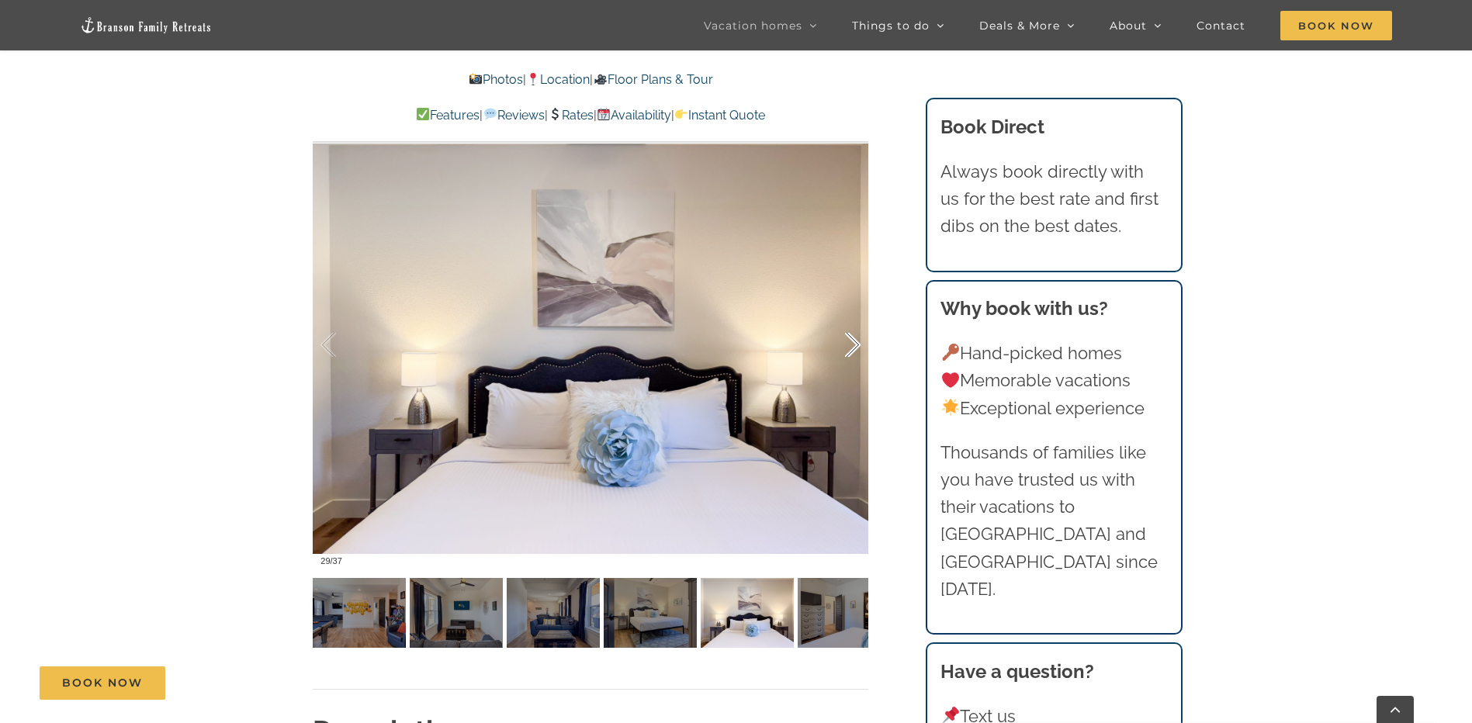
click at [846, 339] on div at bounding box center [837, 345] width 48 height 96
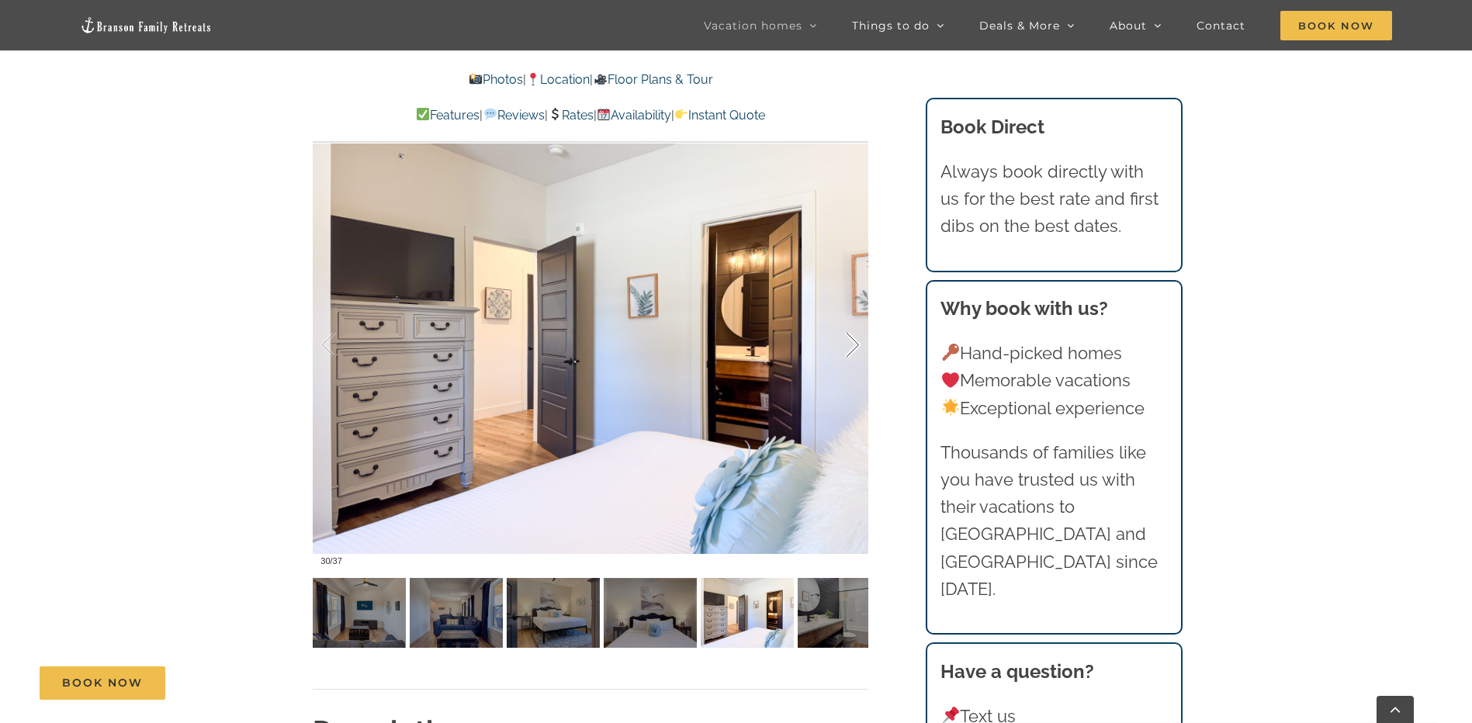
click at [846, 339] on div at bounding box center [837, 345] width 48 height 96
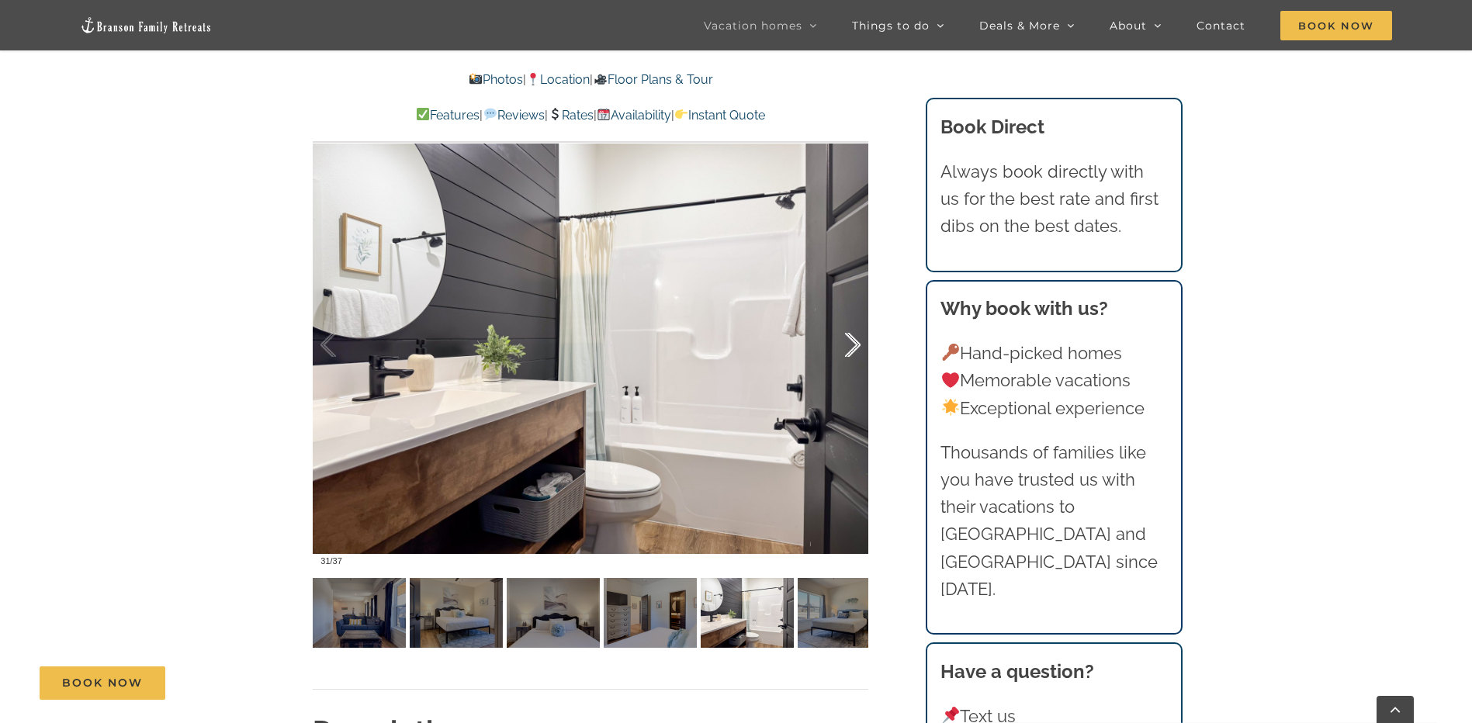
click at [846, 339] on div at bounding box center [837, 345] width 48 height 96
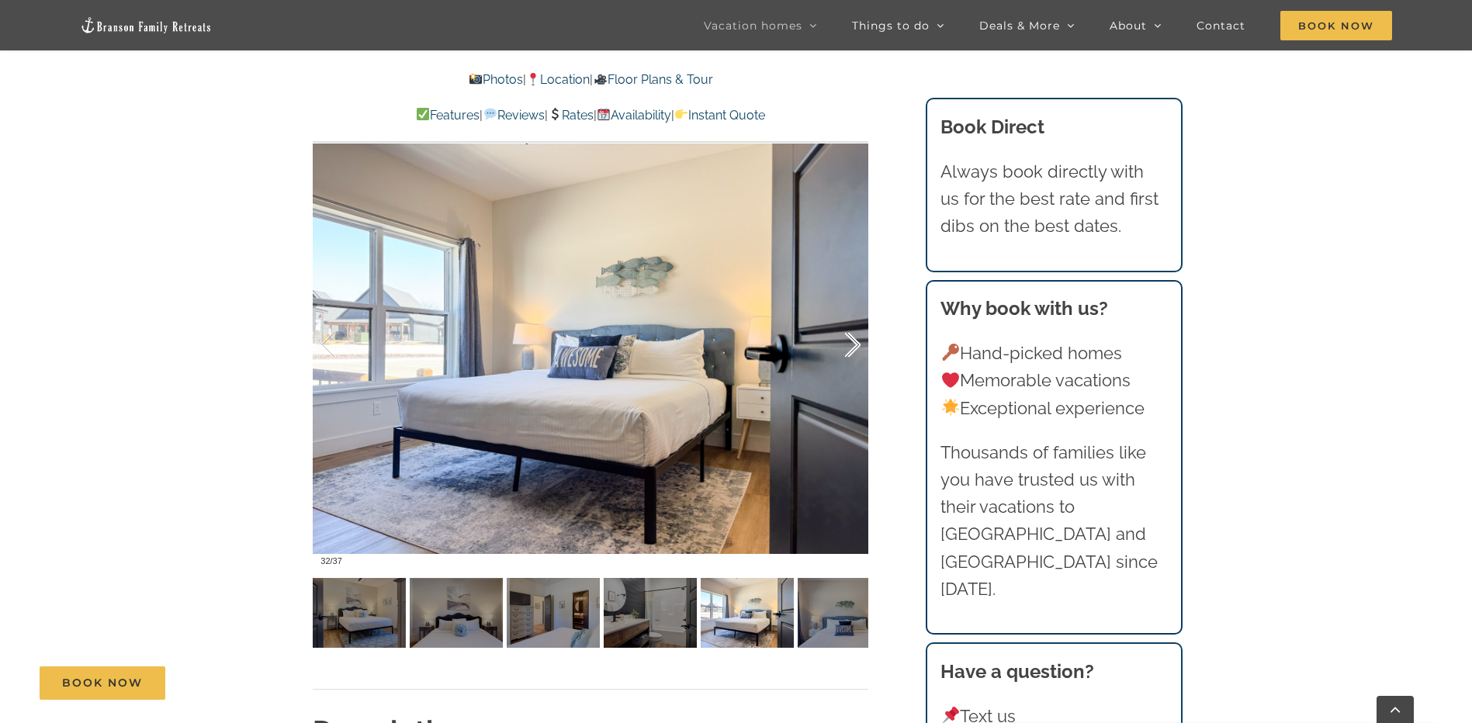
click at [846, 339] on div at bounding box center [837, 345] width 48 height 96
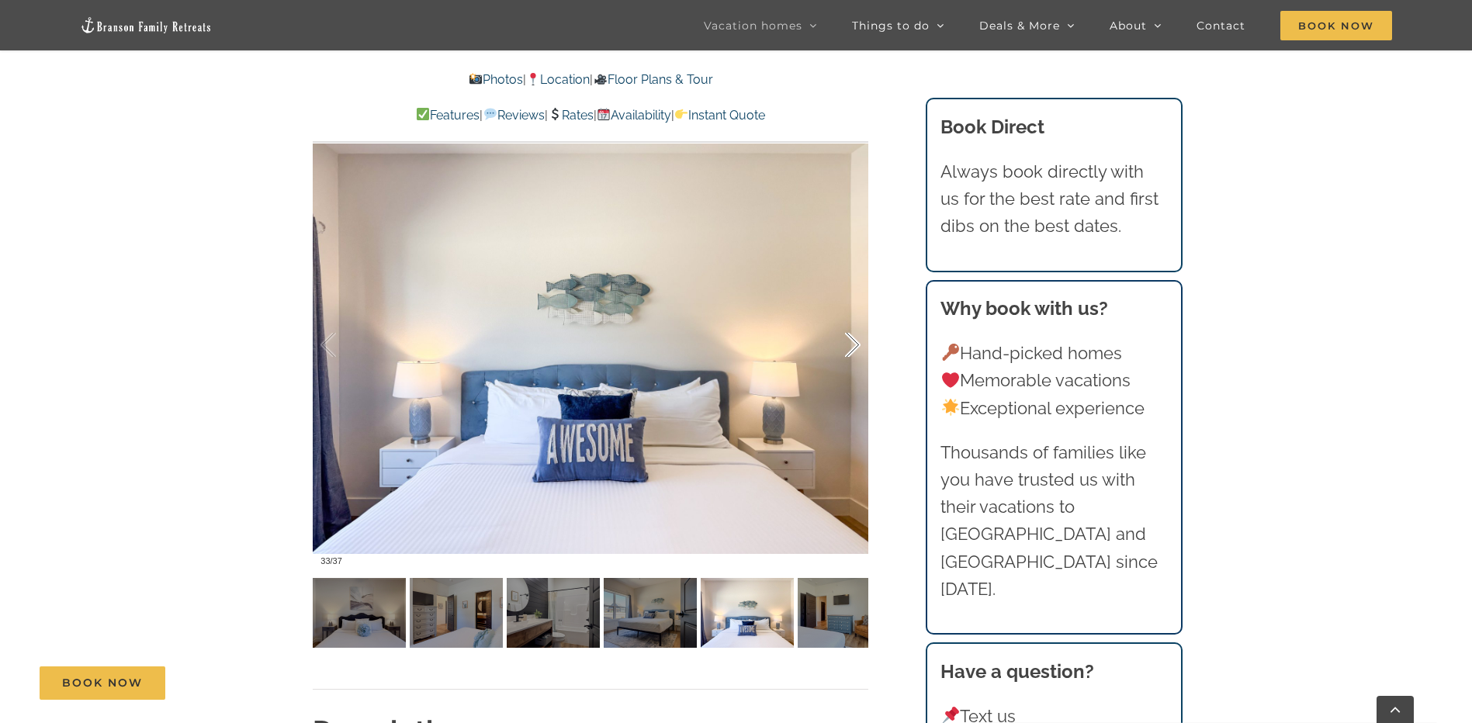
click at [846, 339] on div at bounding box center [837, 345] width 48 height 96
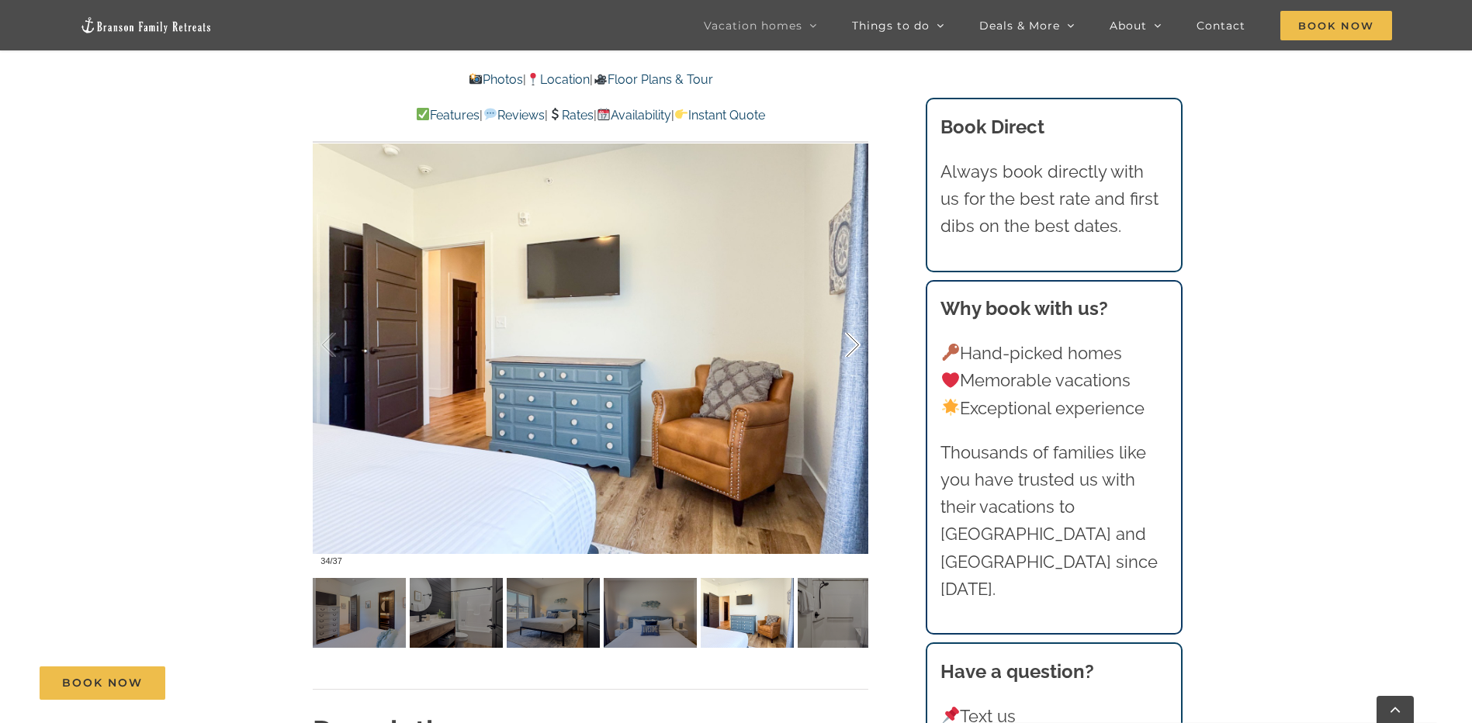
click at [846, 339] on div at bounding box center [837, 345] width 48 height 96
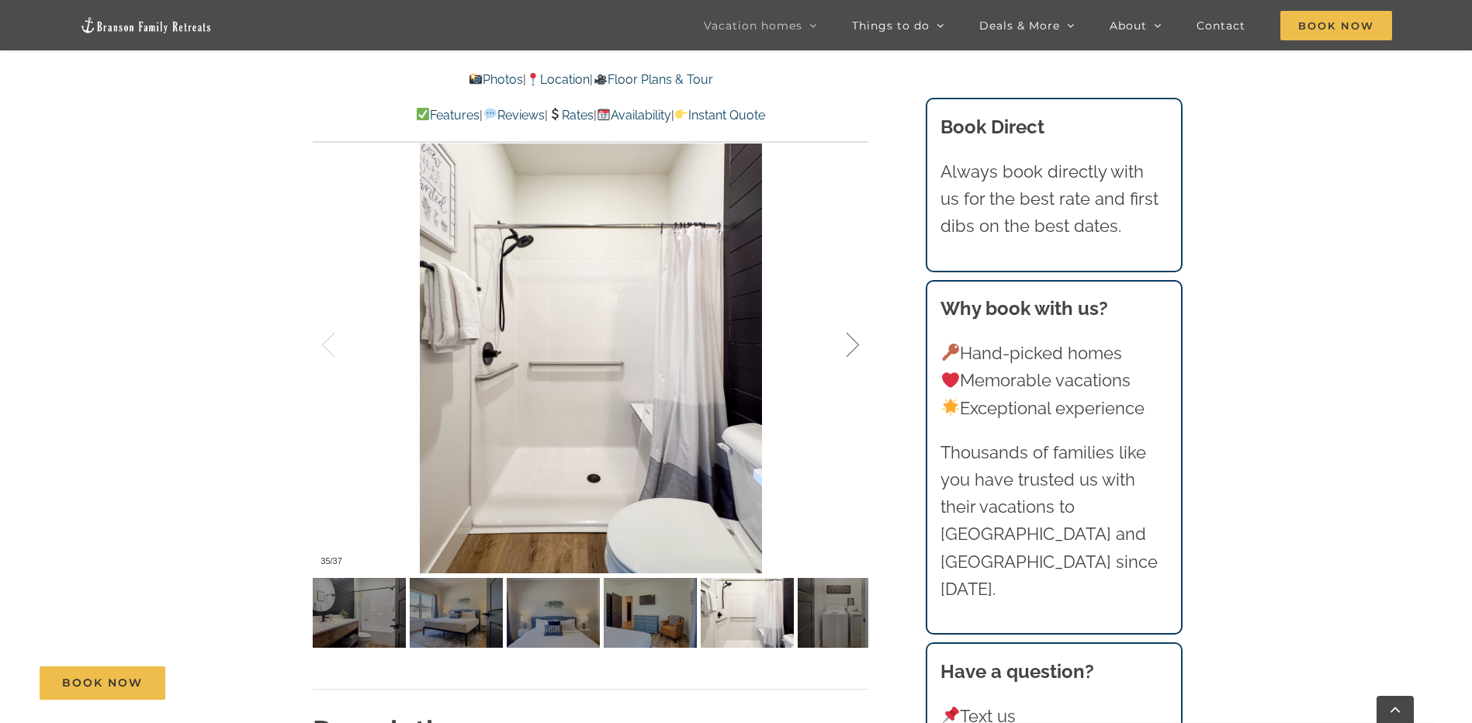
click at [846, 339] on div at bounding box center [837, 345] width 48 height 96
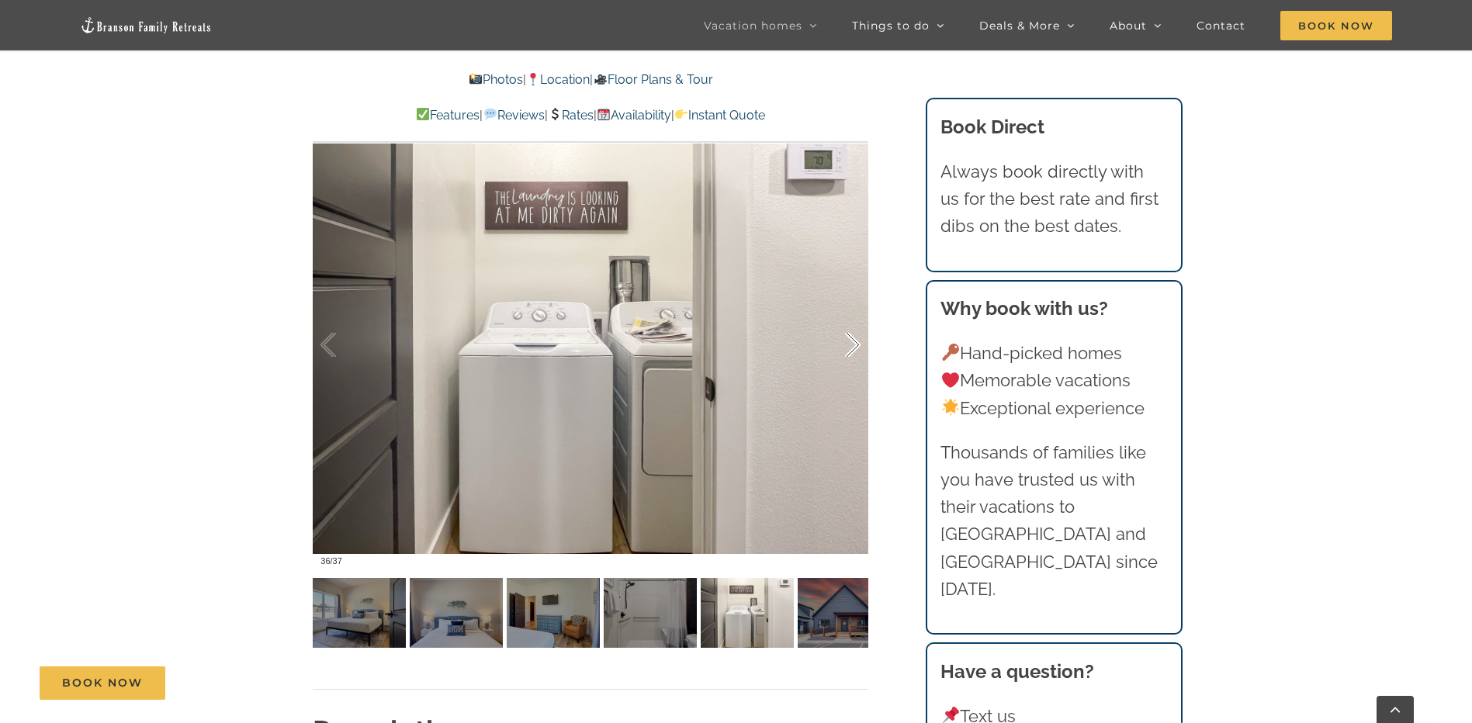
click at [846, 339] on div at bounding box center [837, 345] width 48 height 96
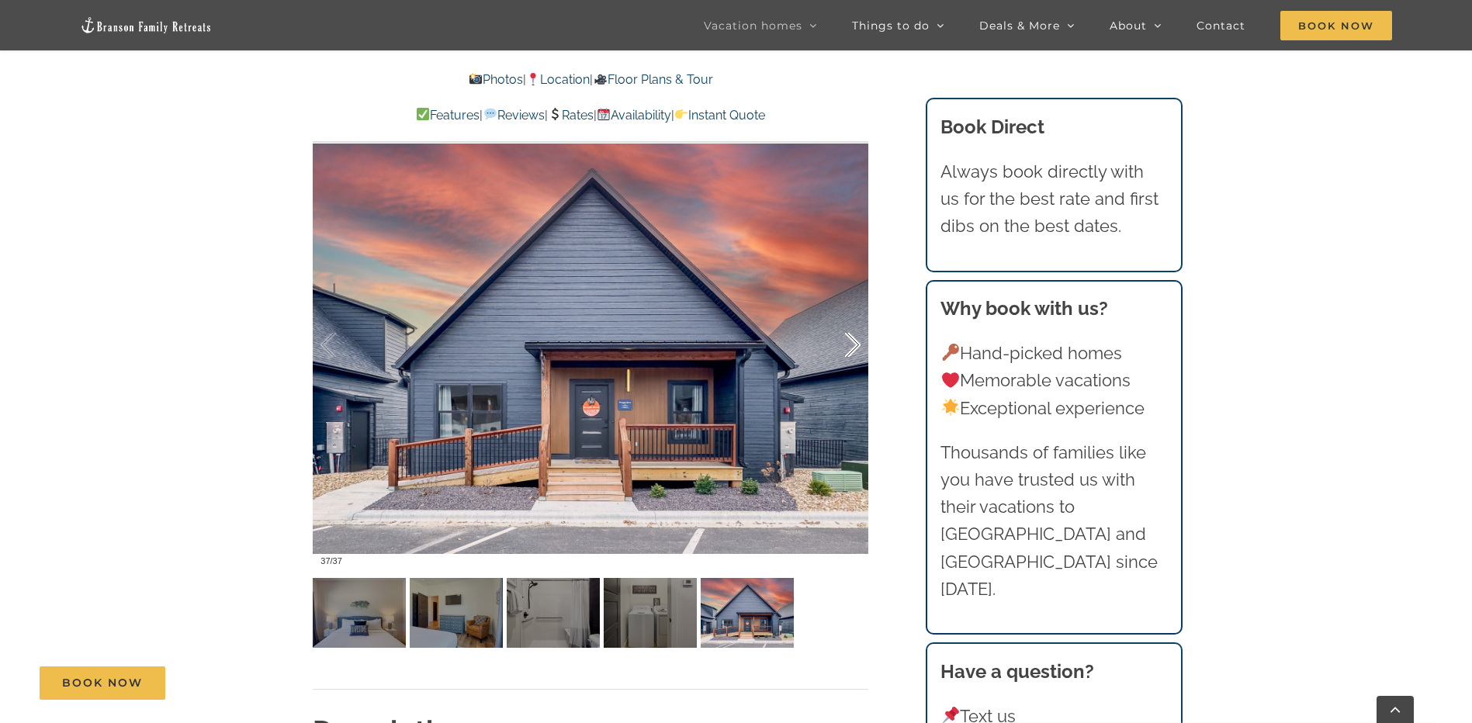
click at [846, 339] on div at bounding box center [837, 345] width 48 height 96
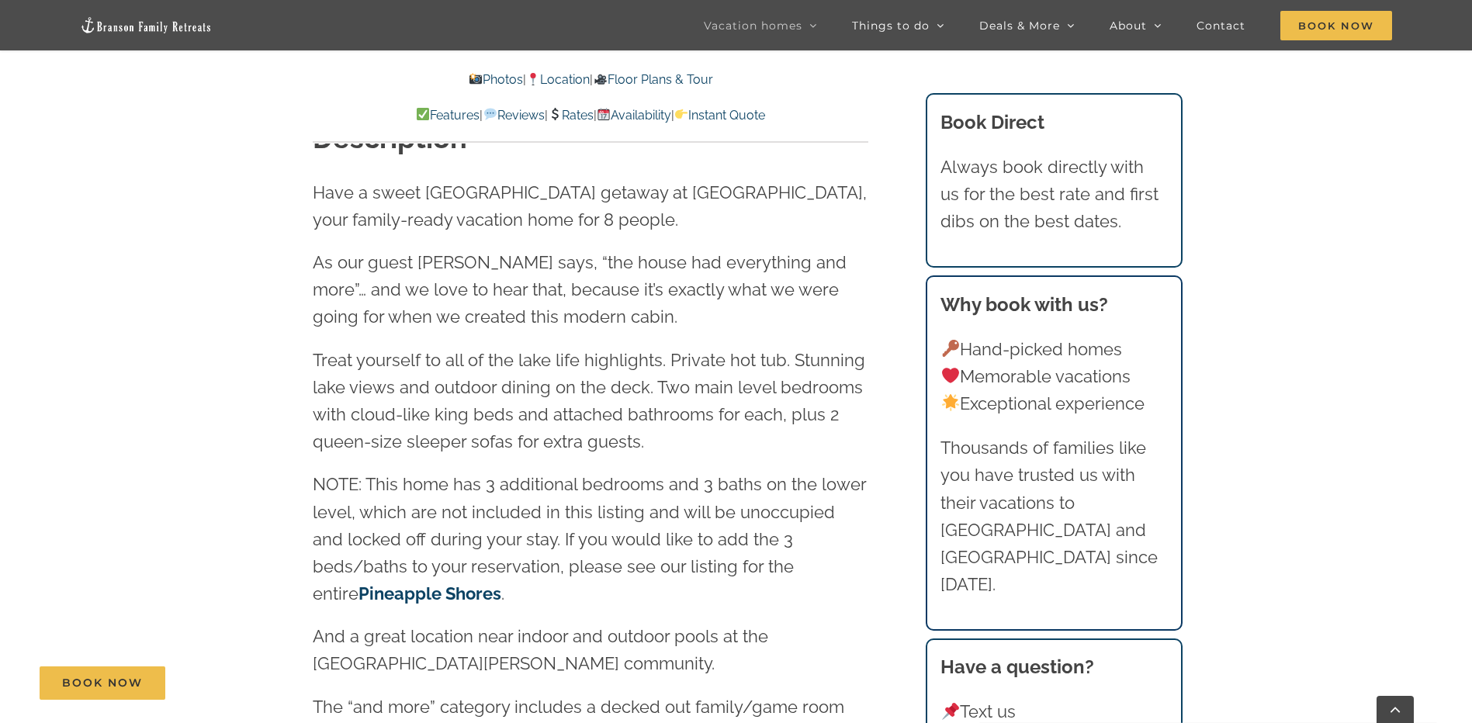
scroll to position [1630, 0]
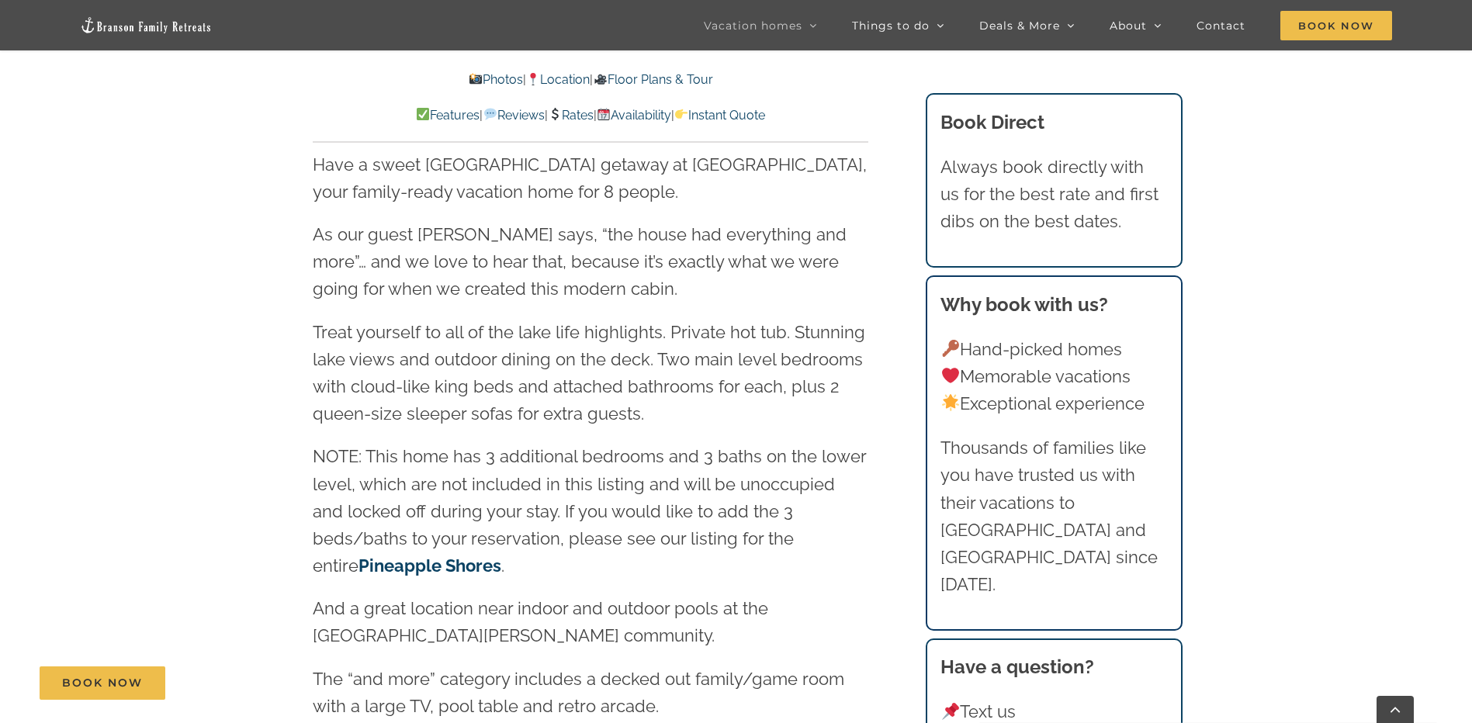
click at [501, 556] on strong "Pineapple Shores" at bounding box center [430, 566] width 143 height 20
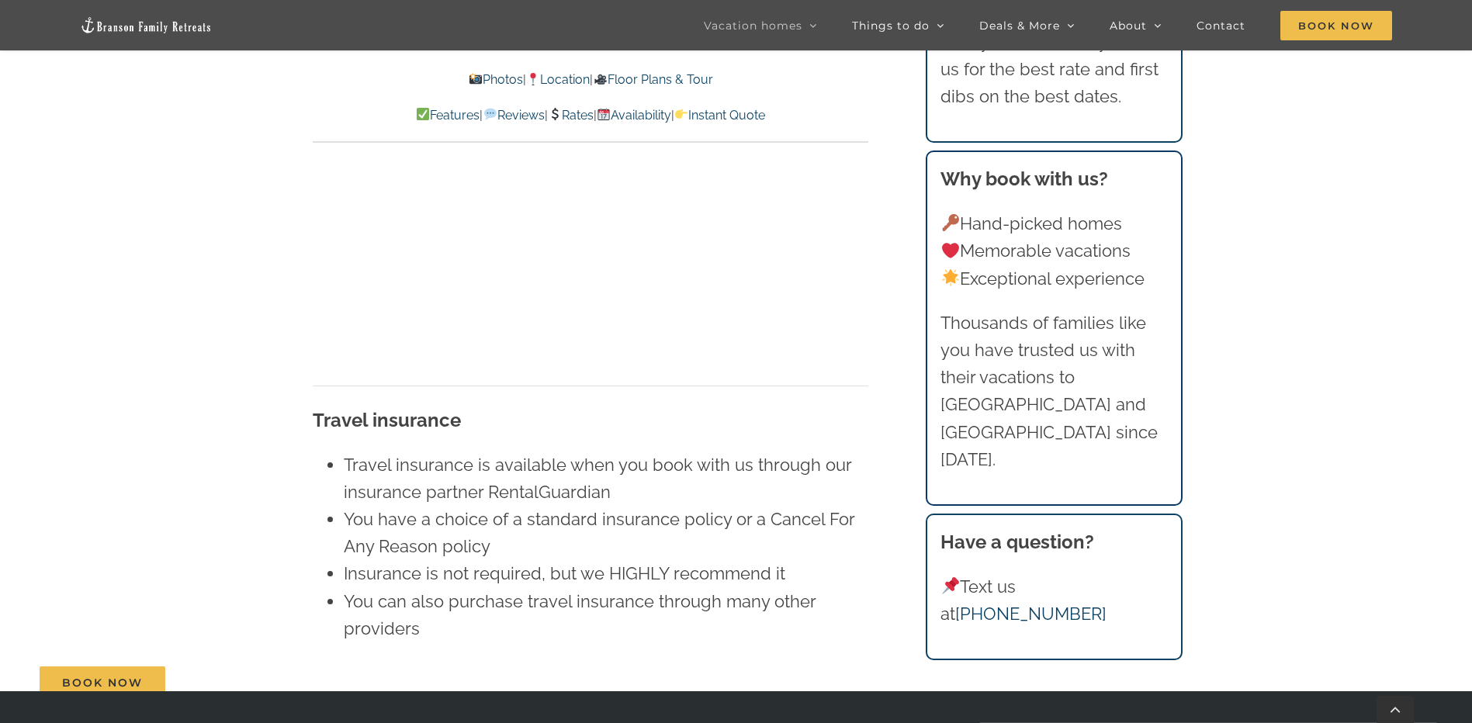
scroll to position [10342, 0]
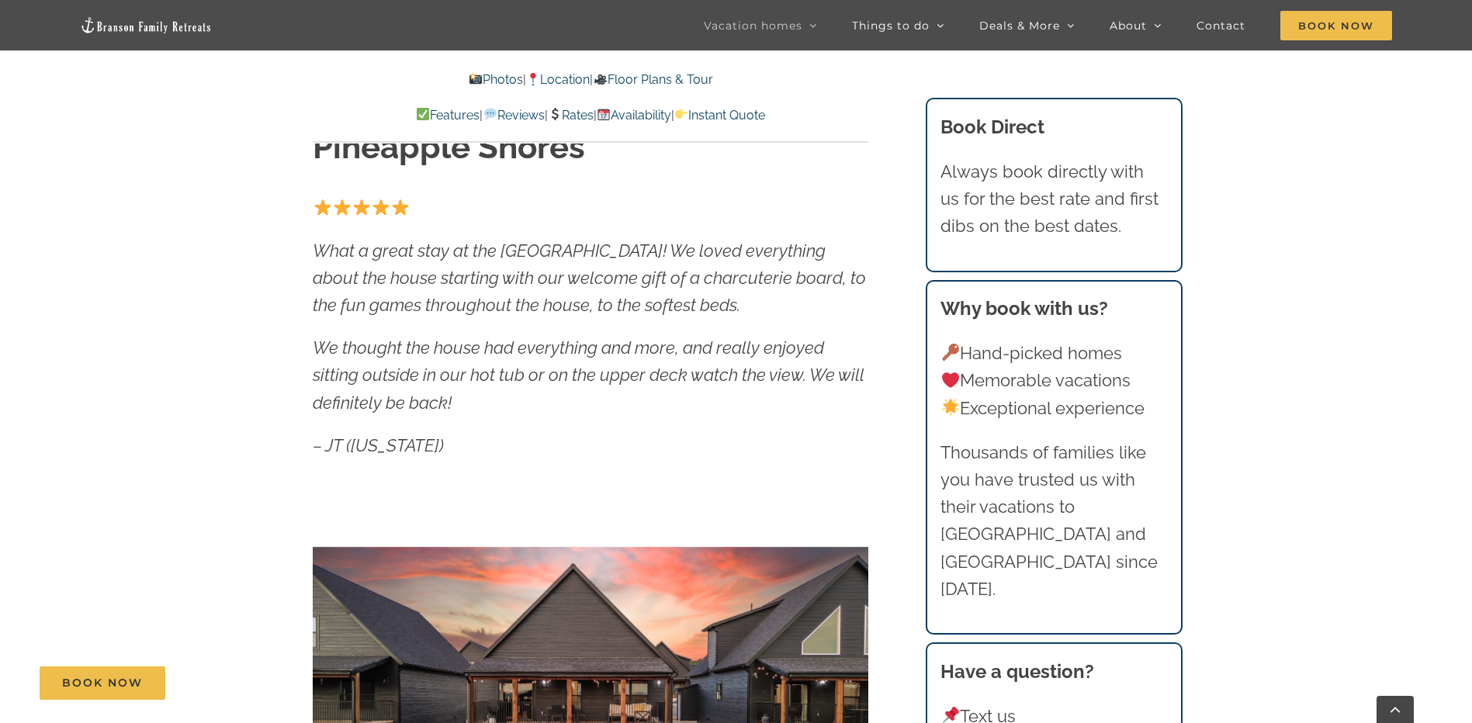
scroll to position [621, 0]
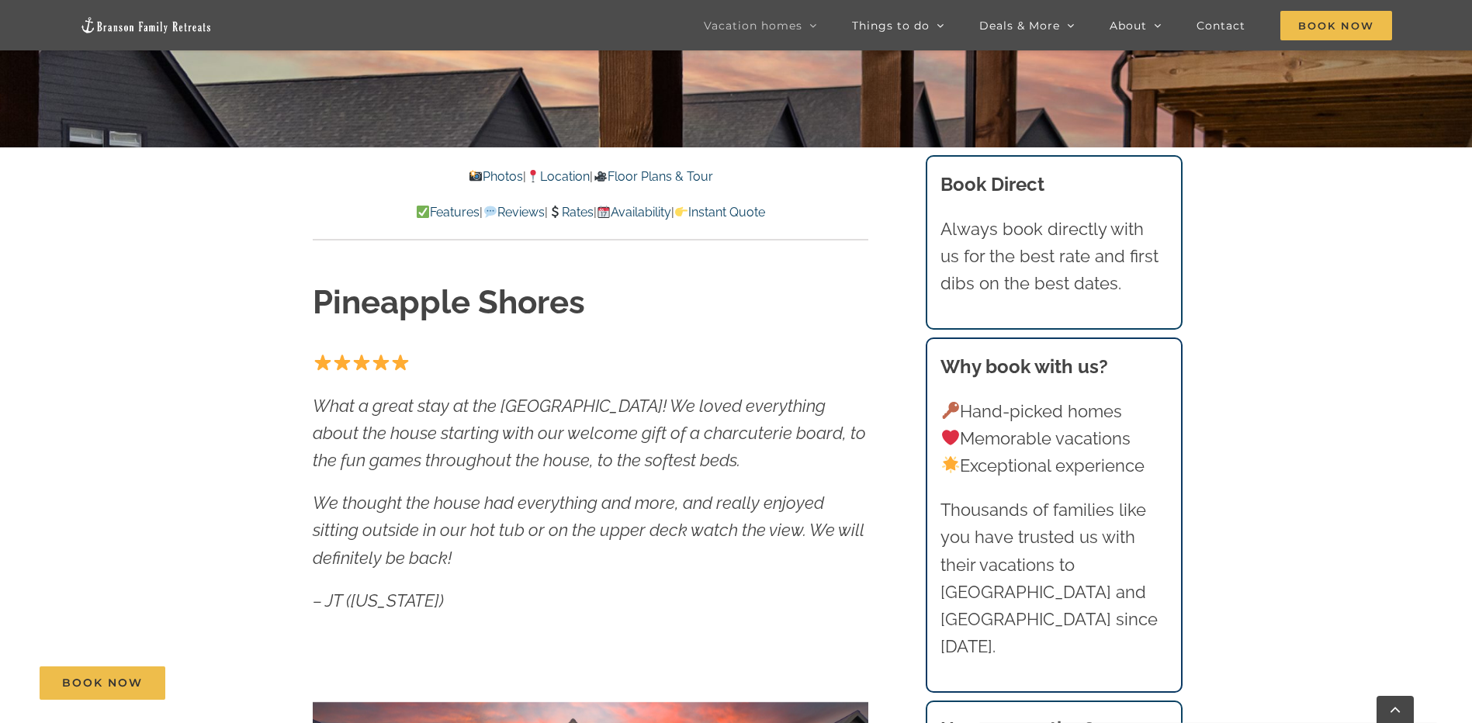
click at [578, 216] on link "Rates" at bounding box center [571, 212] width 46 height 15
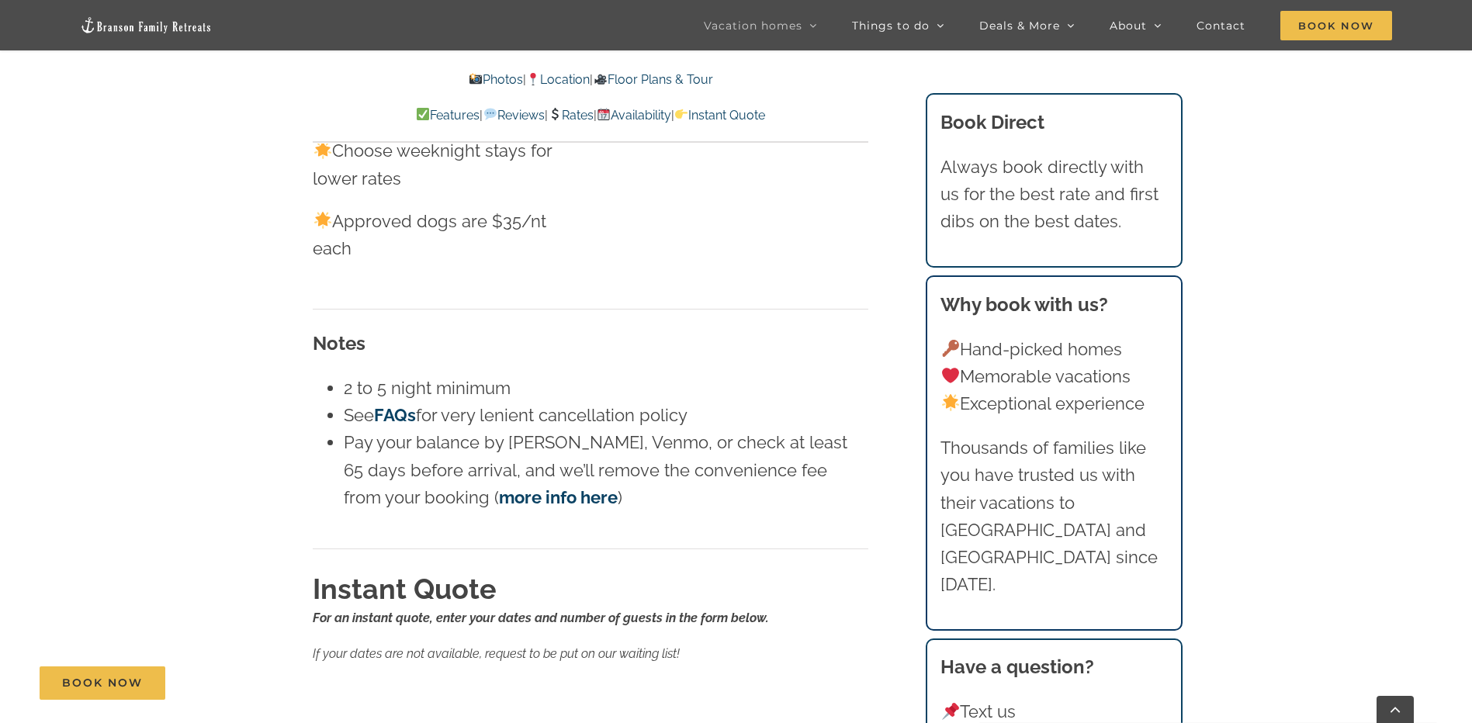
scroll to position [9692, 0]
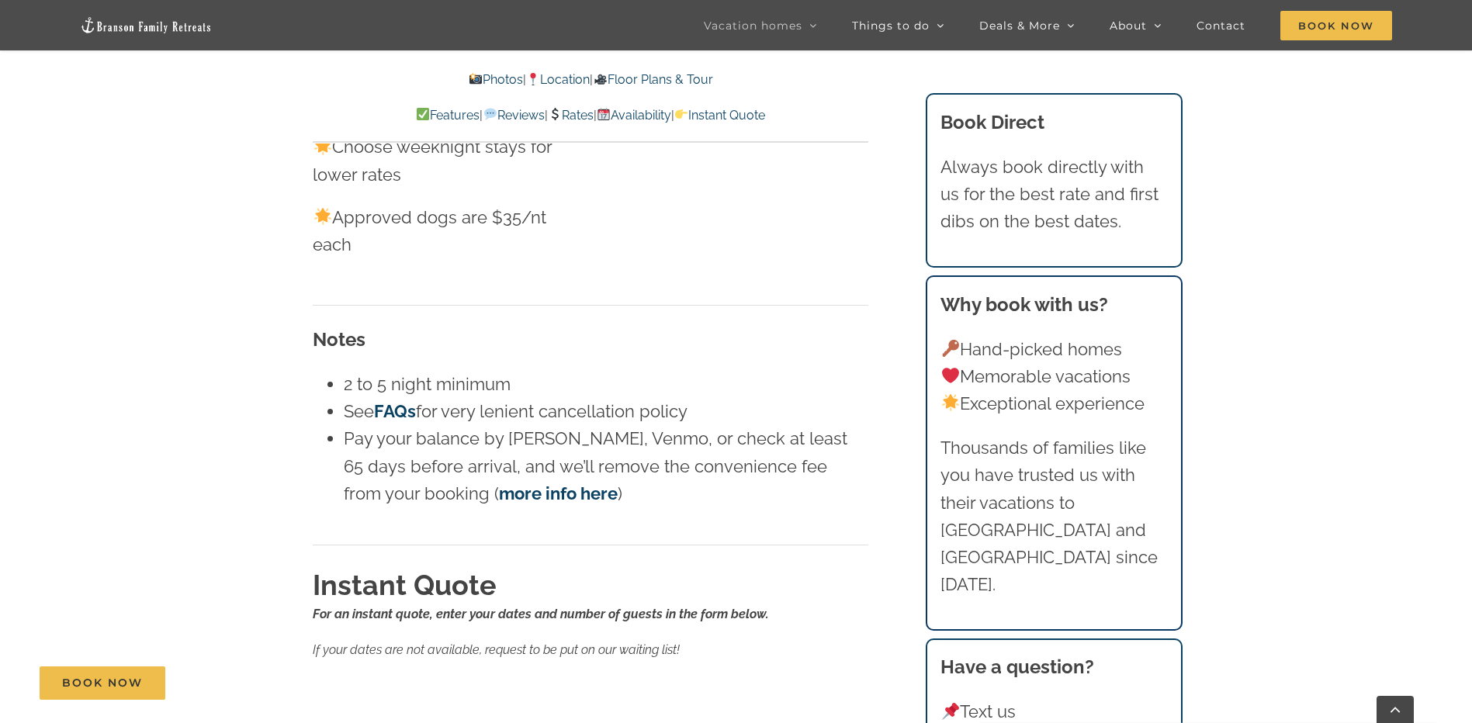
click at [499, 483] on link "more info here" at bounding box center [558, 493] width 119 height 20
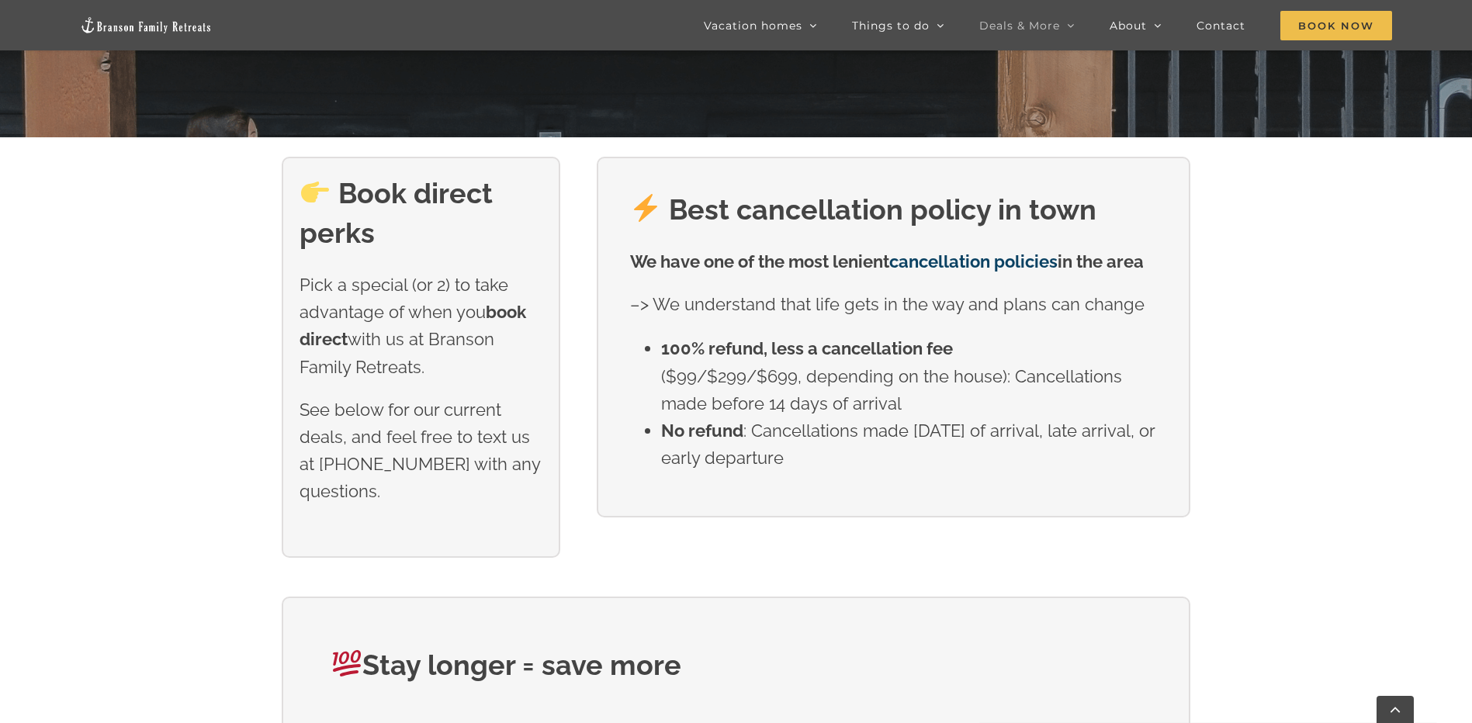
scroll to position [568, 0]
